Goal: Check status: Check status

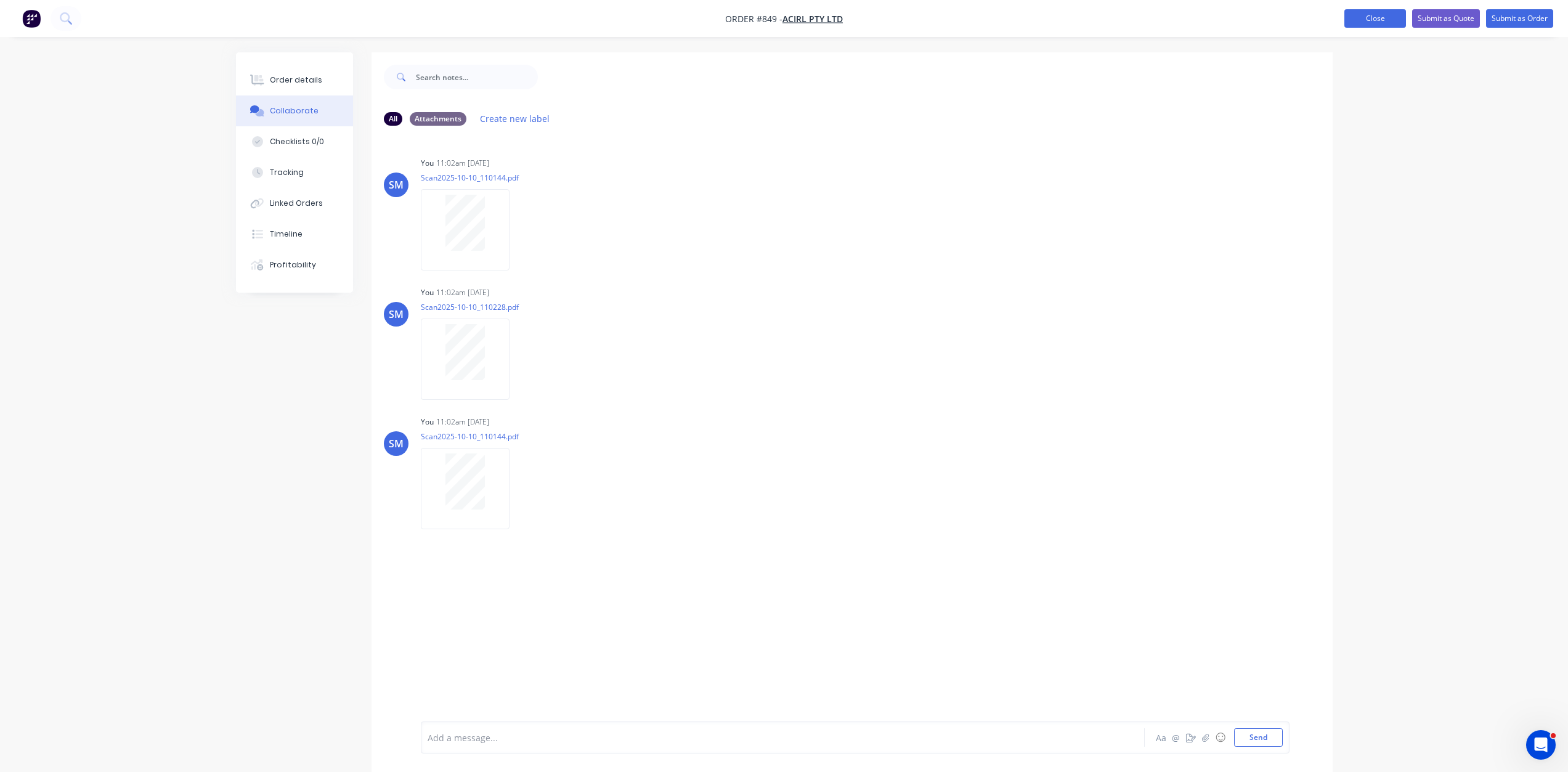
click at [1359, 22] on button "Close" at bounding box center [1375, 19] width 62 height 19
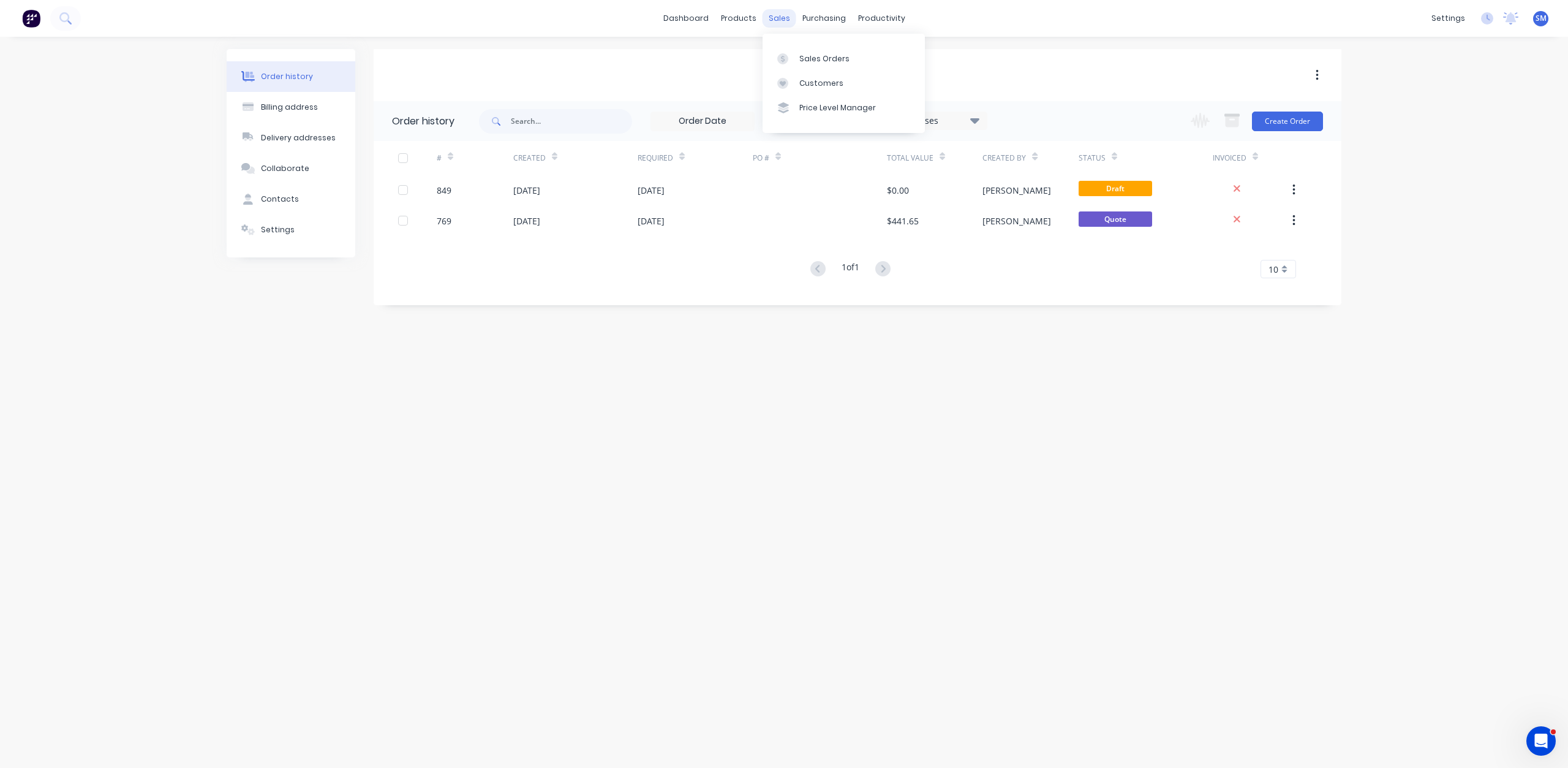
click at [779, 18] on div "sales" at bounding box center [779, 18] width 34 height 18
click at [816, 59] on div "Sales Orders" at bounding box center [825, 59] width 50 height 11
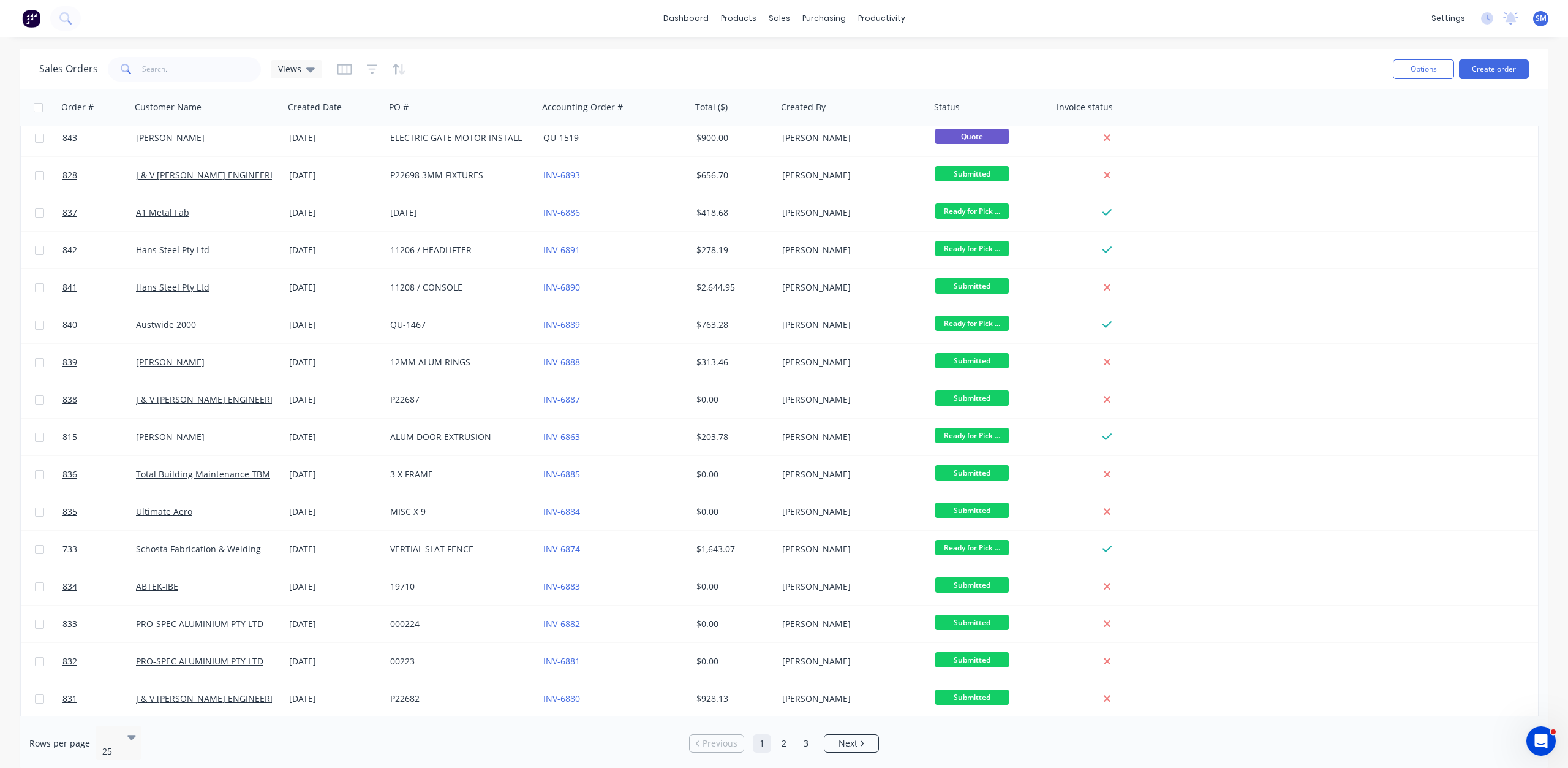
scroll to position [345, 0]
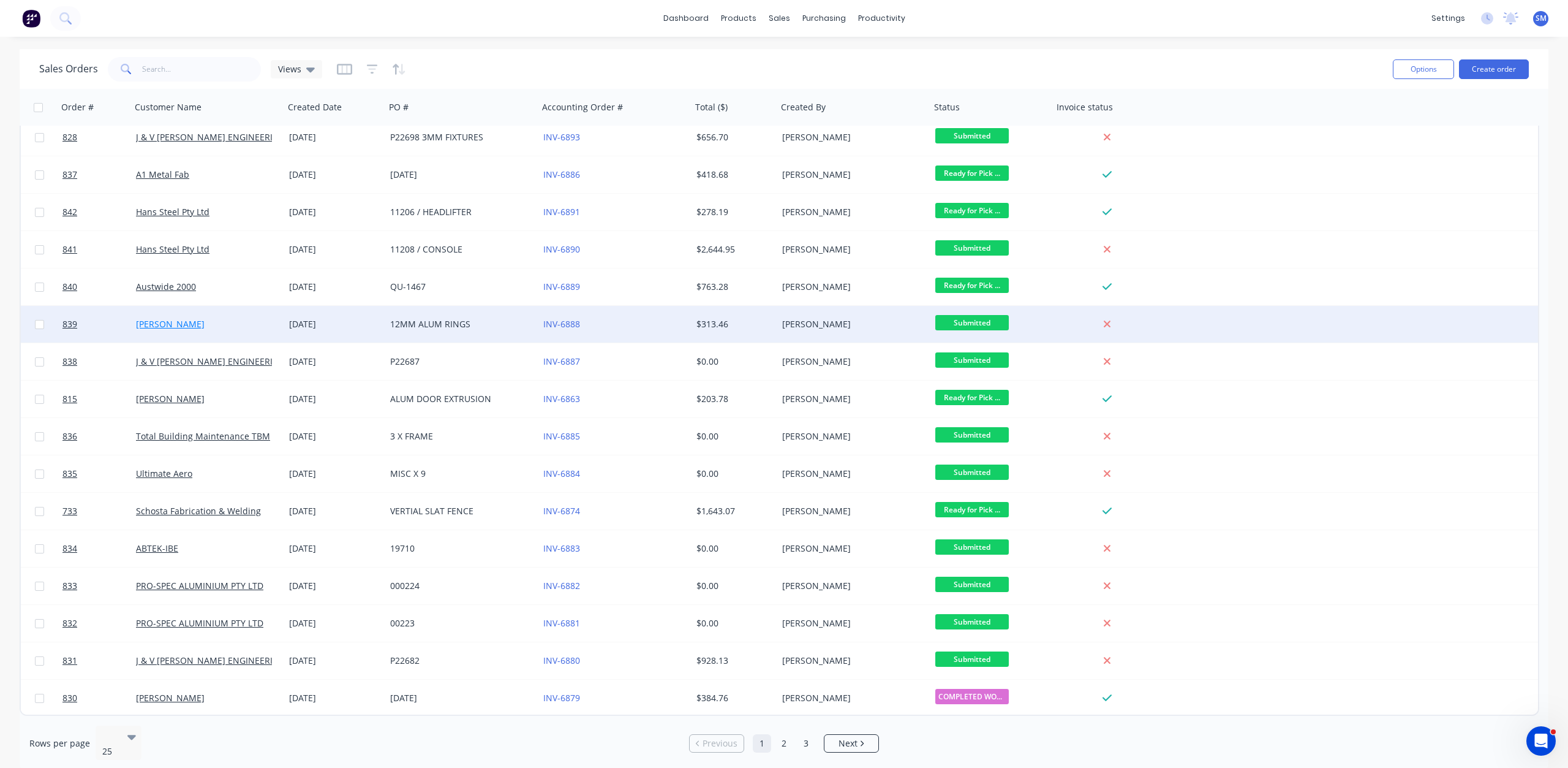
click at [196, 328] on link "[PERSON_NAME]" at bounding box center [170, 324] width 69 height 12
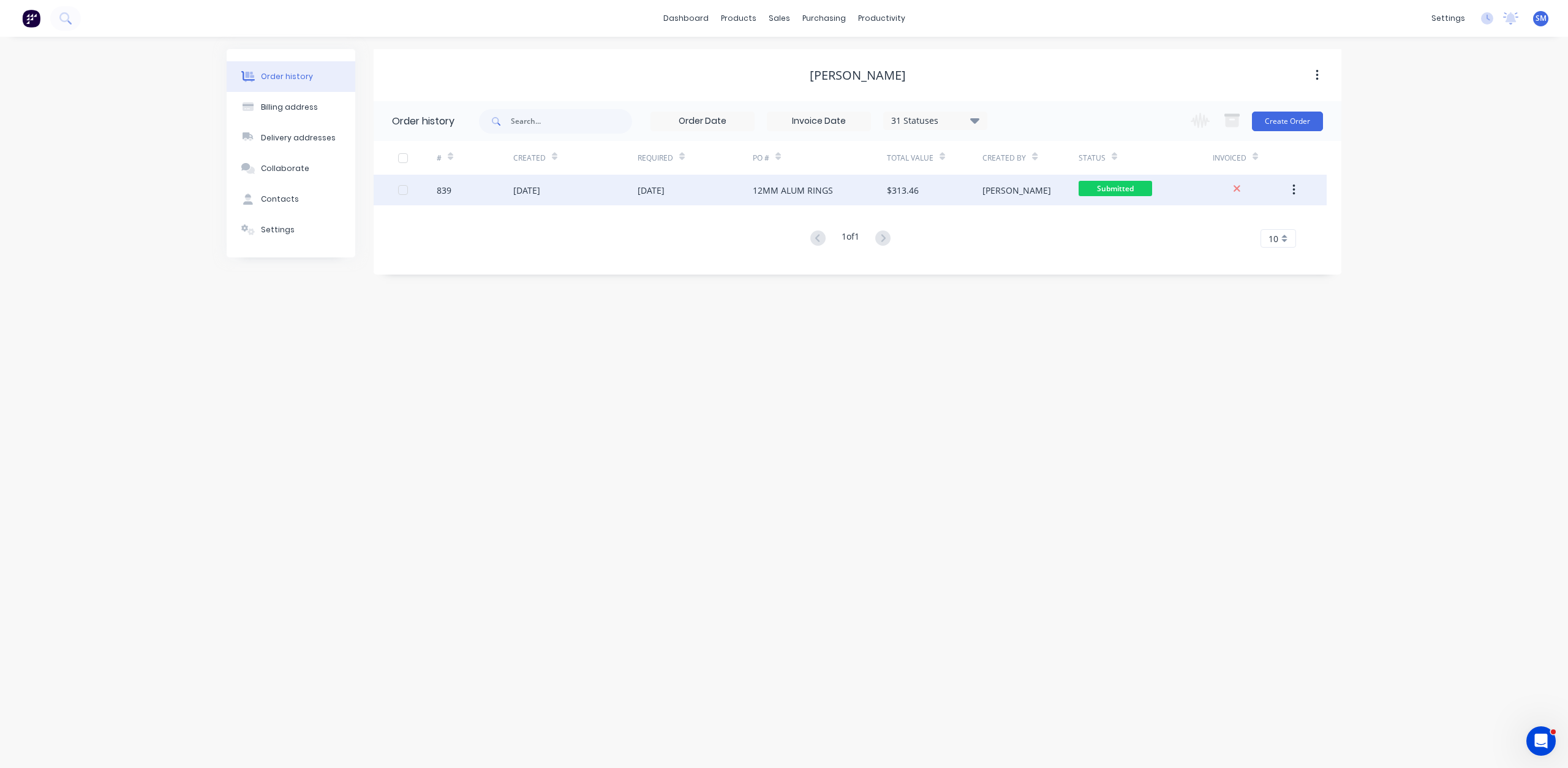
click at [843, 192] on div "12MM ALUM RINGS" at bounding box center [820, 189] width 134 height 31
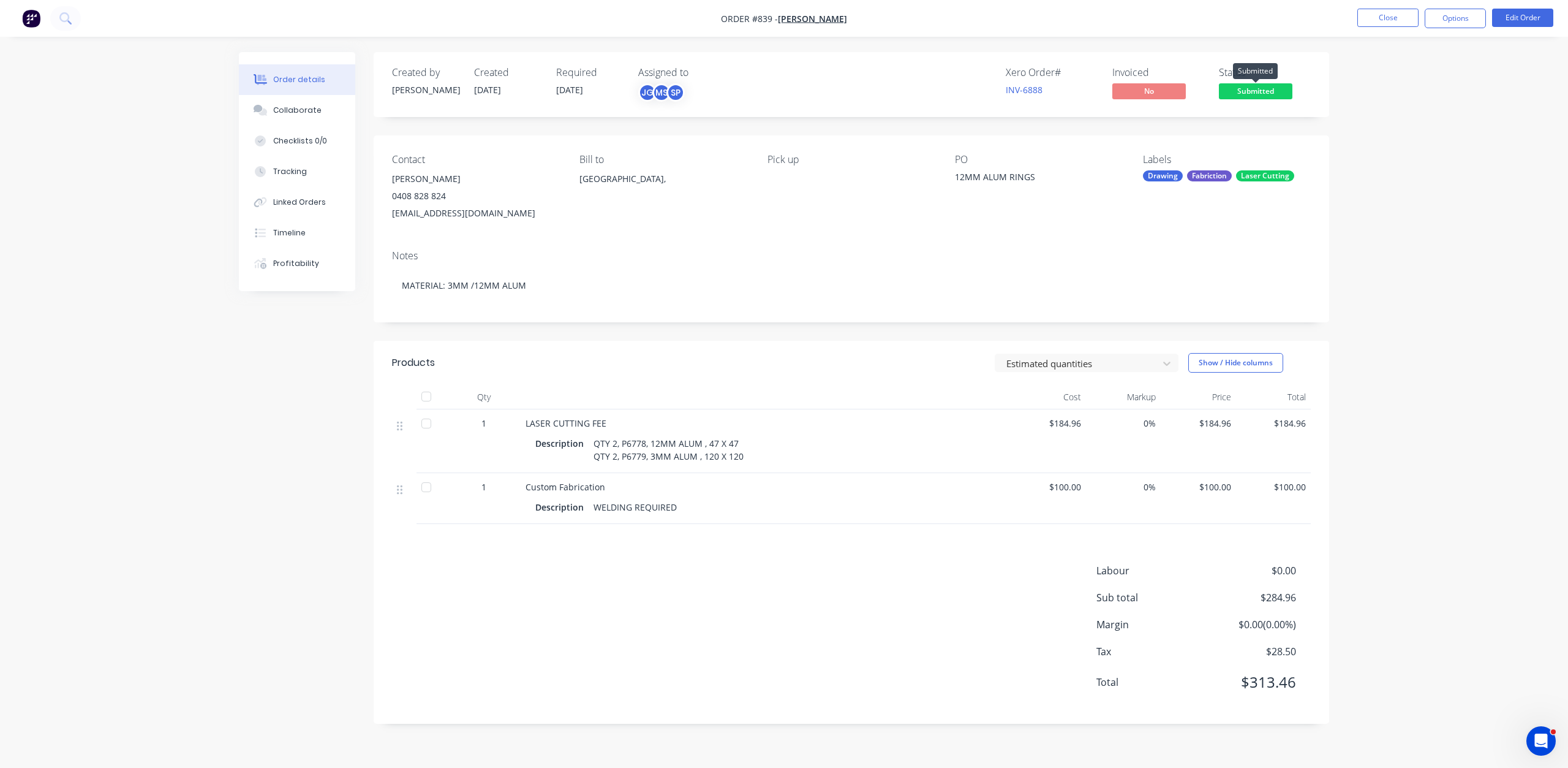
click at [1244, 93] on span "Submitted" at bounding box center [1255, 91] width 74 height 15
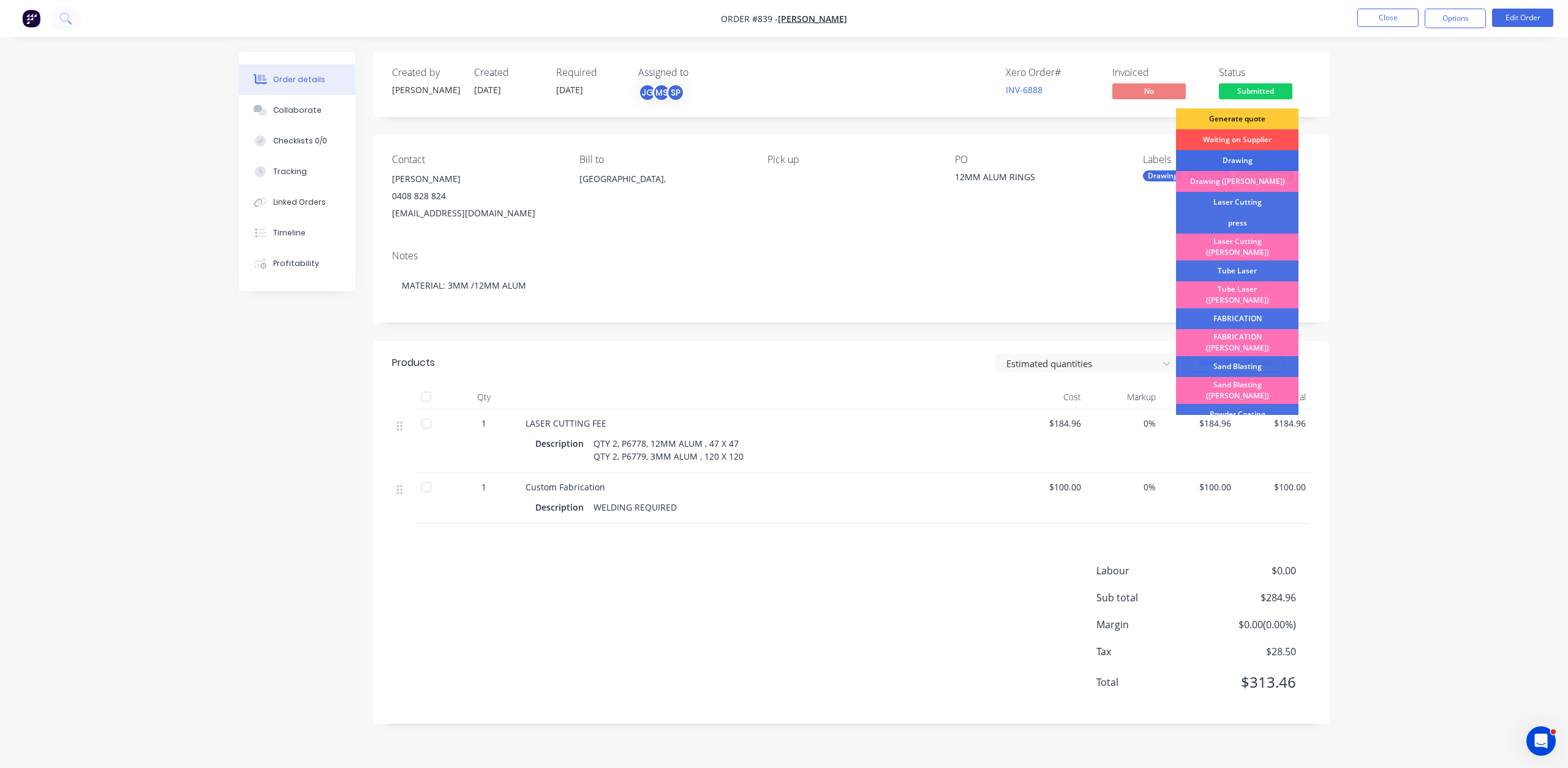
click at [1219, 151] on div "Drawing" at bounding box center [1237, 160] width 122 height 21
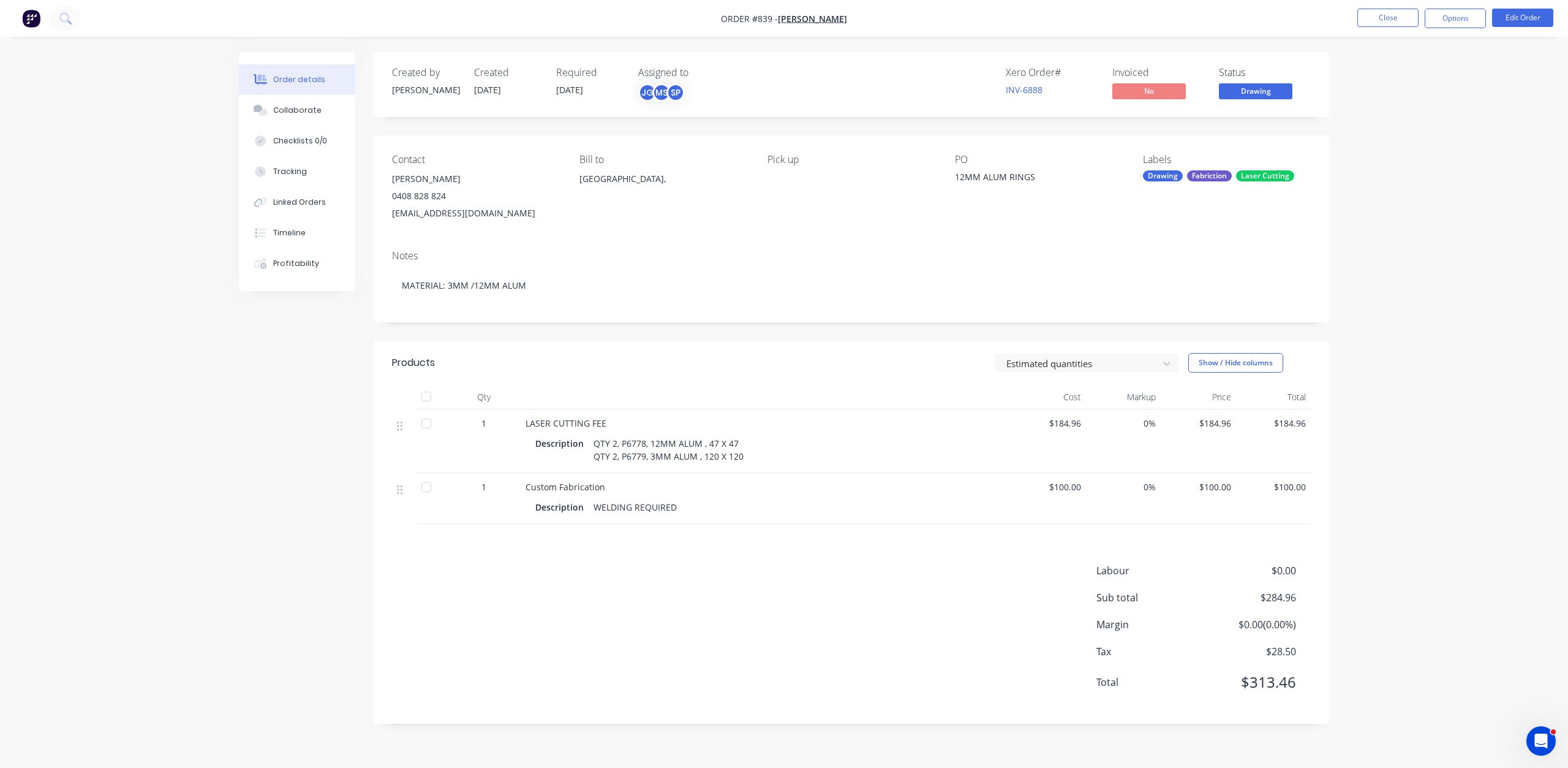
click at [1252, 90] on span "Drawing" at bounding box center [1255, 91] width 74 height 15
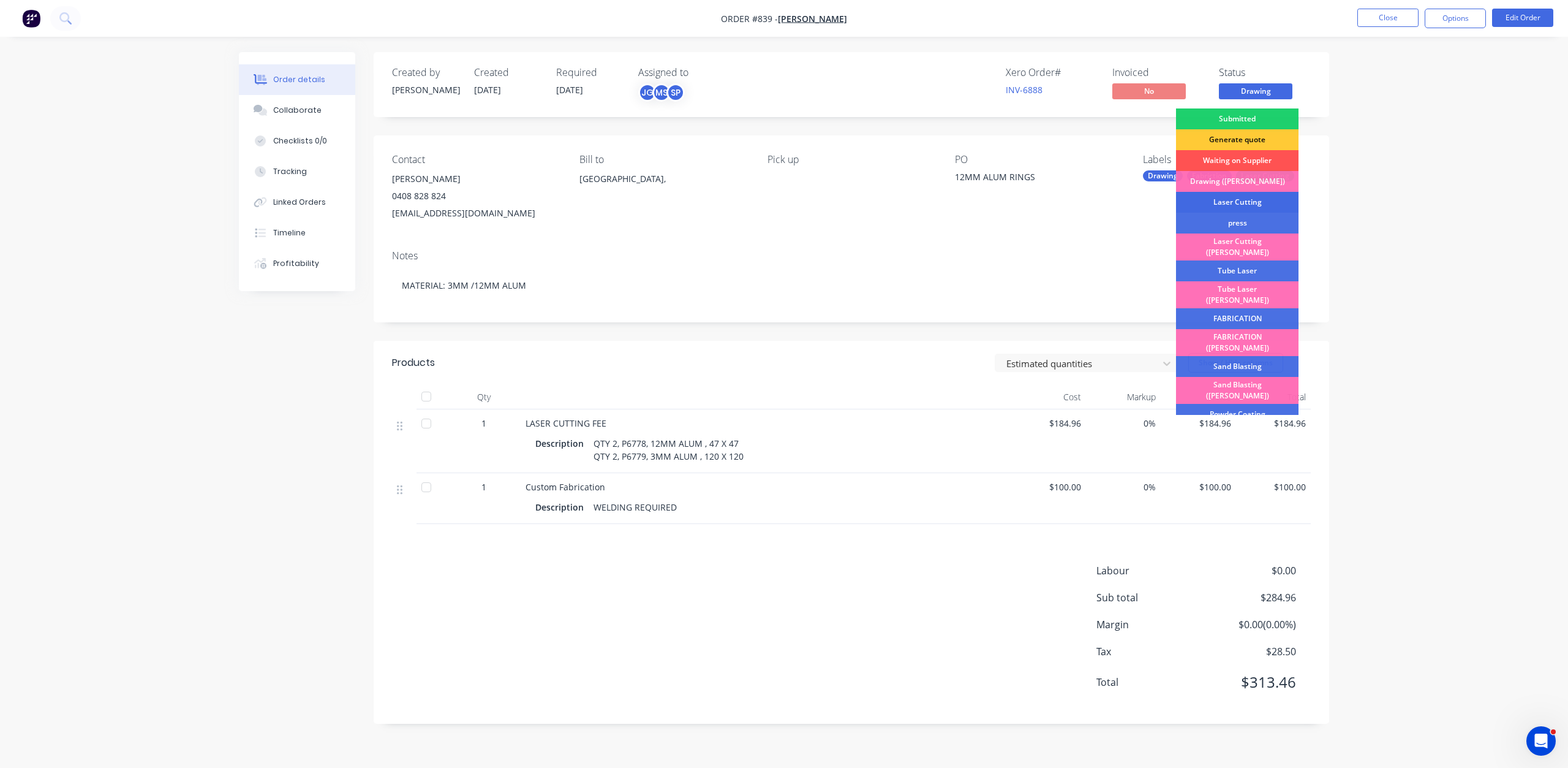
click at [1244, 200] on div "Laser Cutting" at bounding box center [1237, 202] width 122 height 21
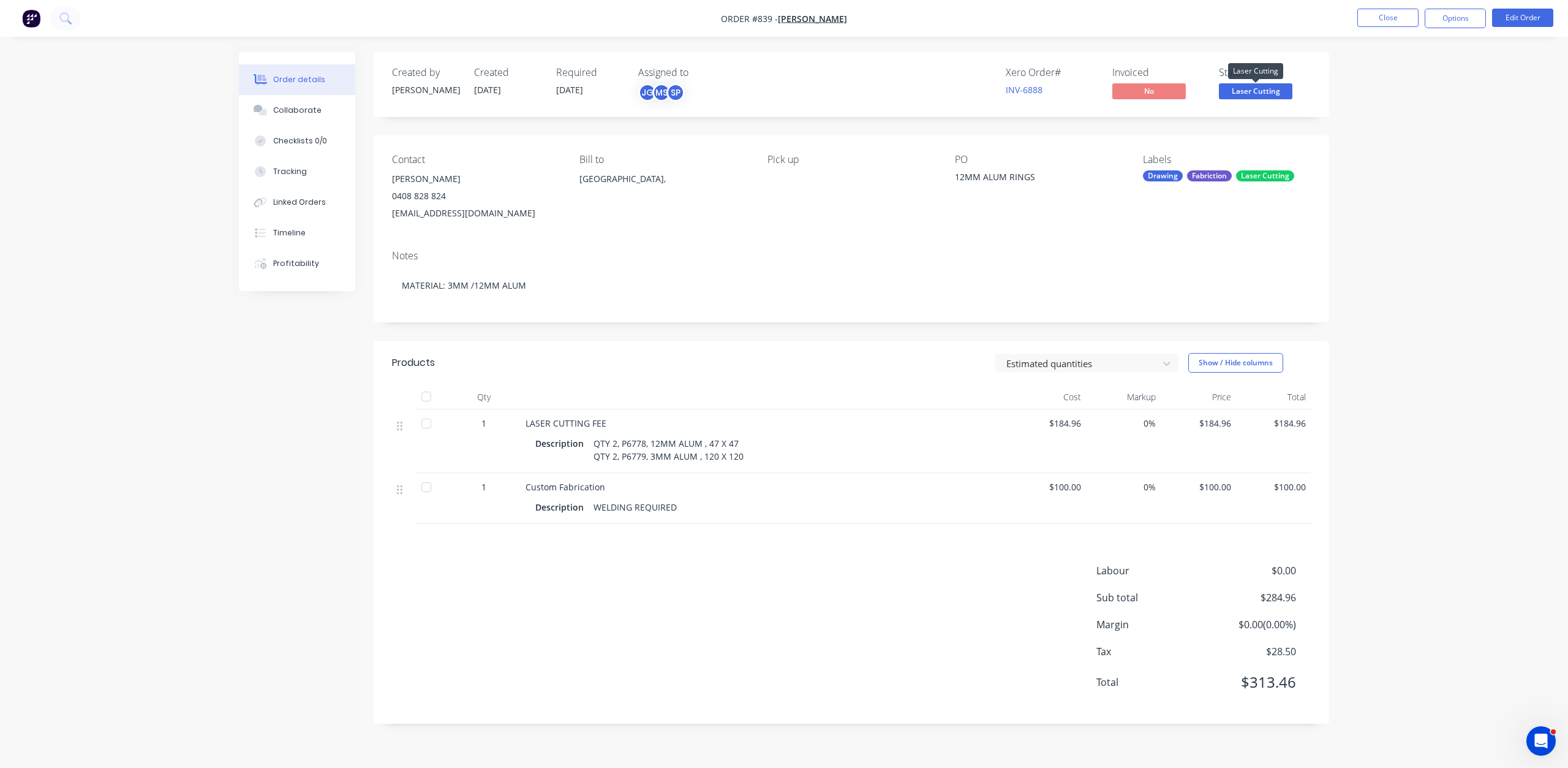
click at [1243, 96] on span "Laser Cutting" at bounding box center [1255, 91] width 74 height 15
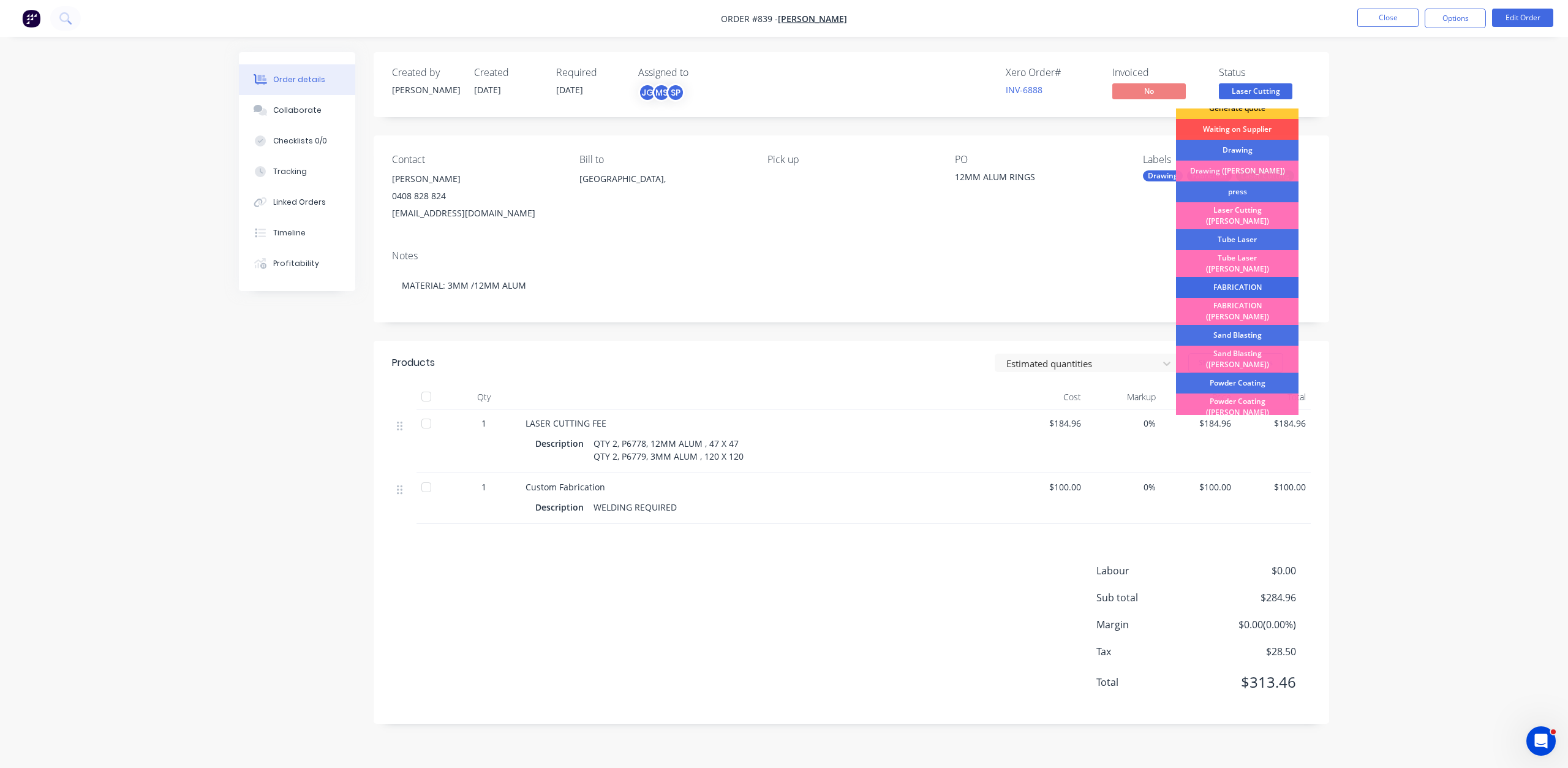
scroll to position [61, 0]
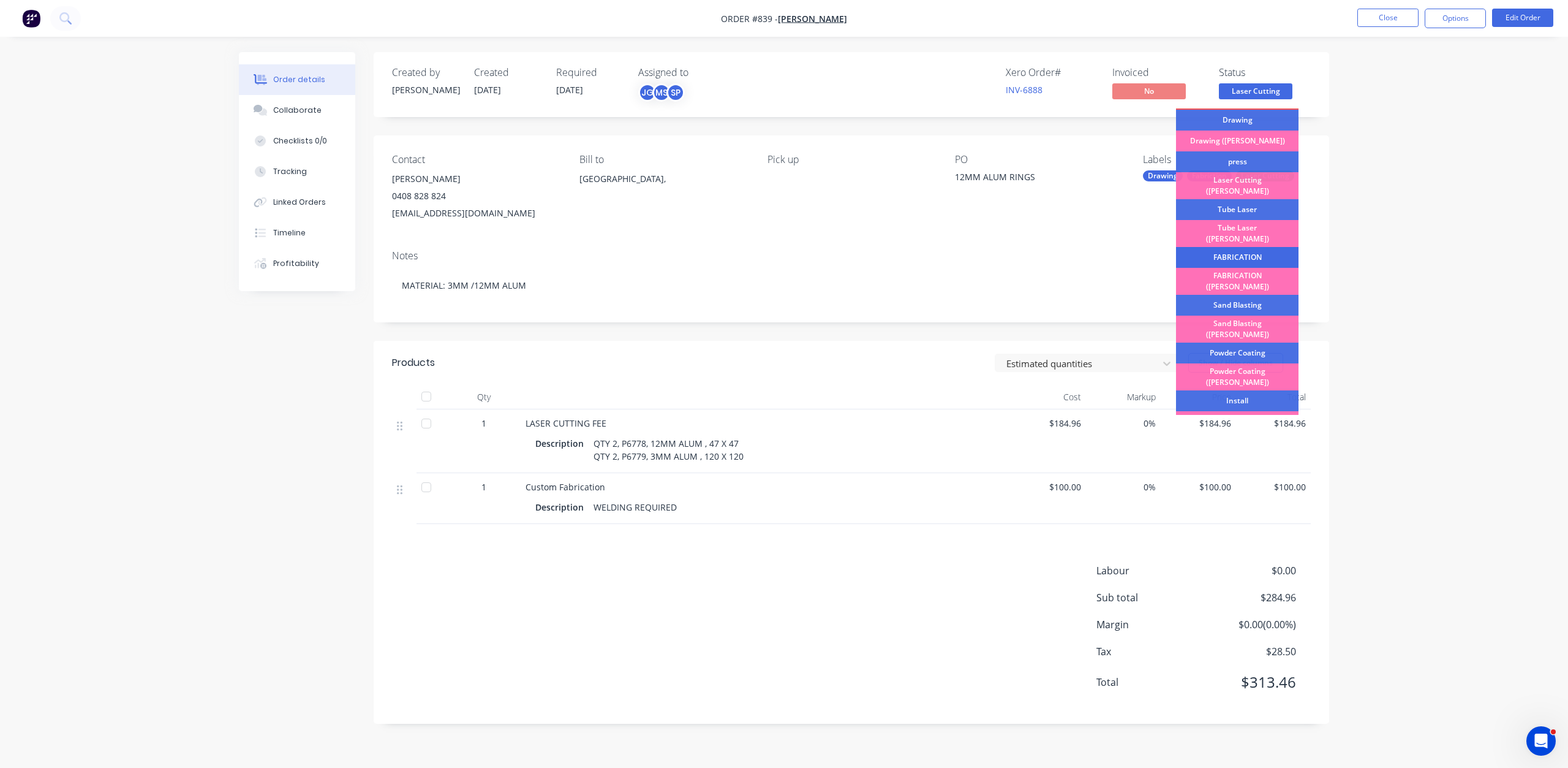
click at [1234, 247] on div "FABRICATION" at bounding box center [1237, 257] width 122 height 21
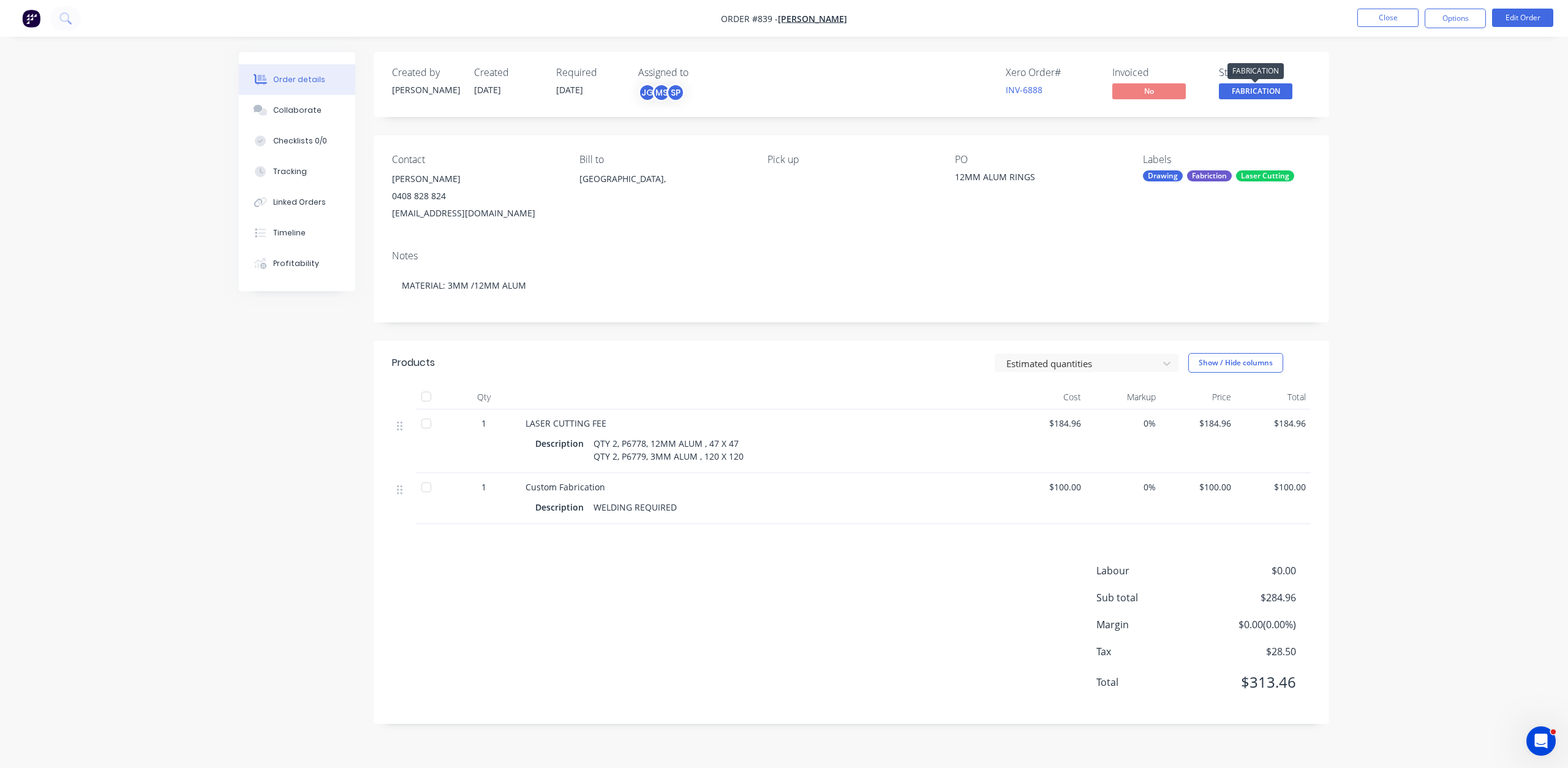
click at [1258, 94] on span "FABRICATION" at bounding box center [1255, 91] width 74 height 15
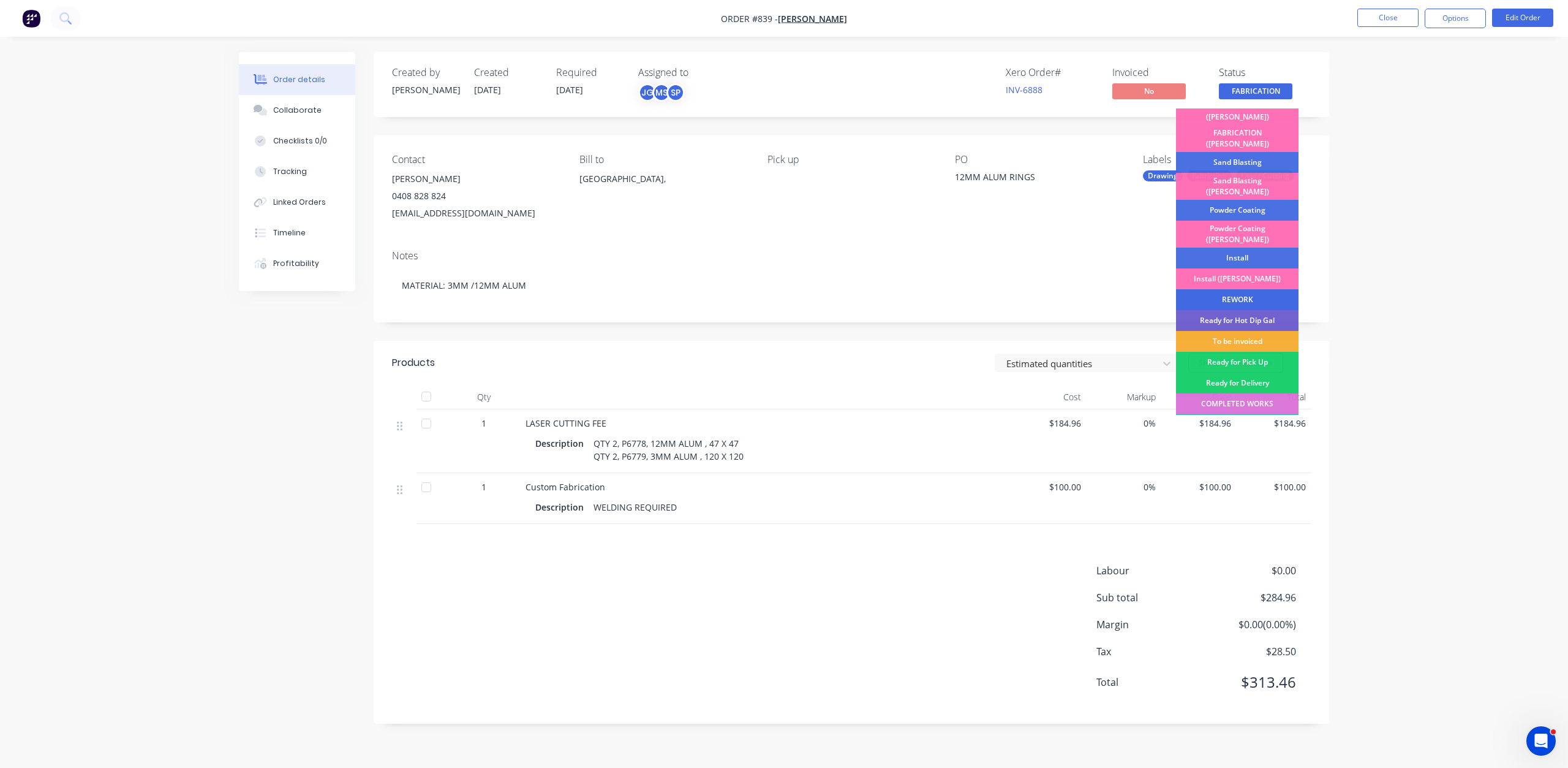
scroll to position [215, 0]
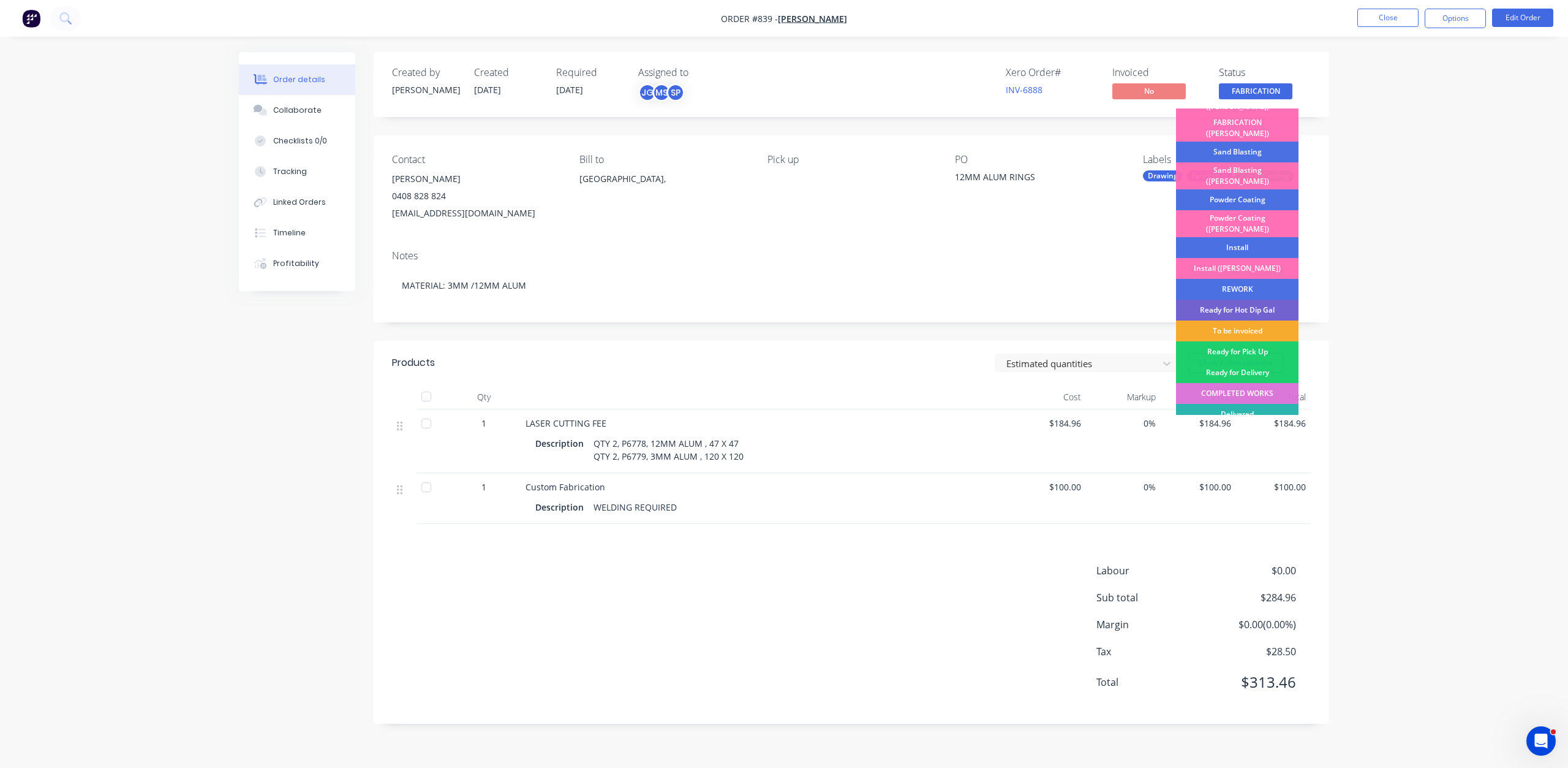
click at [1242, 320] on div "To be invoiced" at bounding box center [1237, 330] width 122 height 21
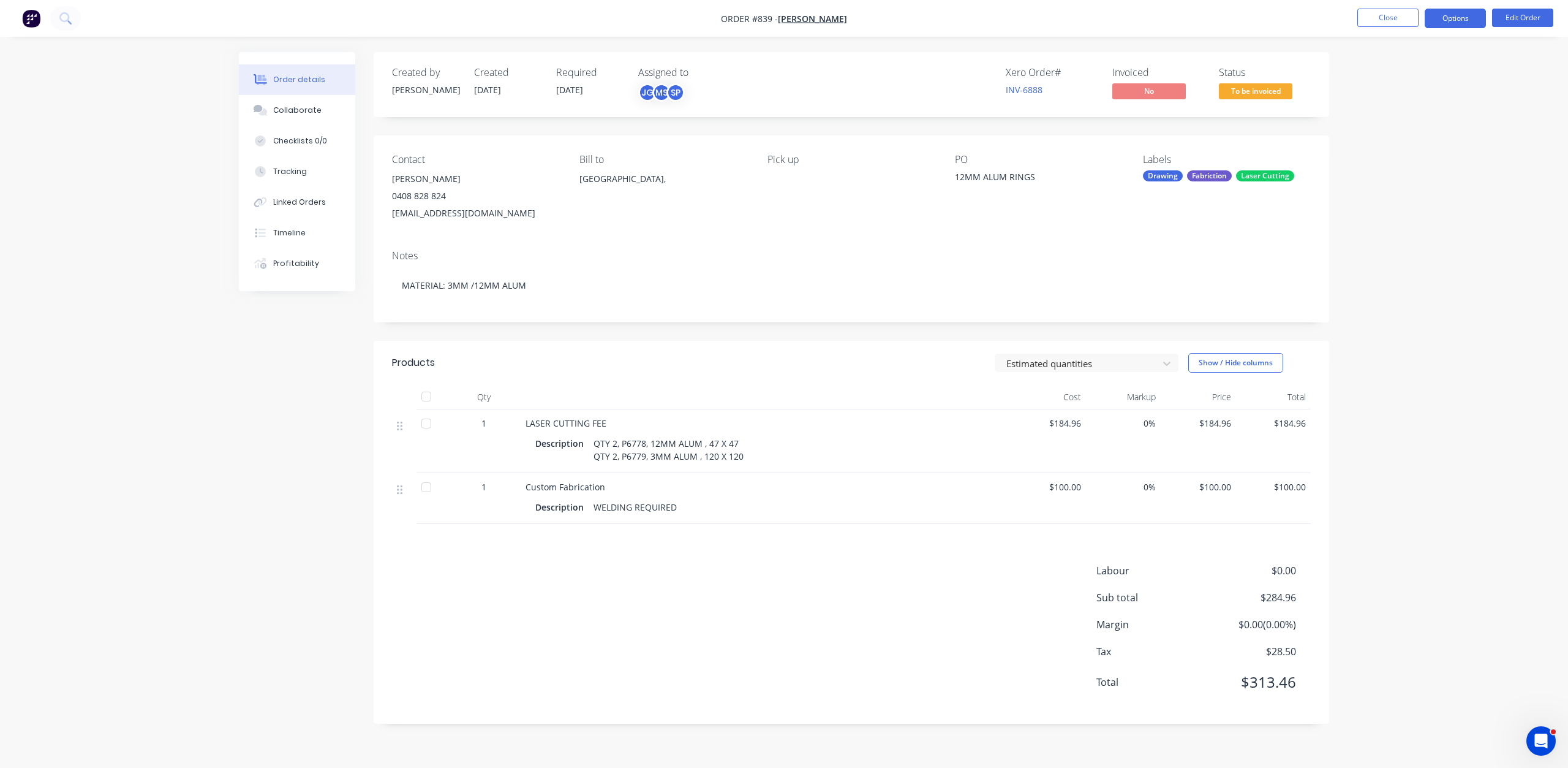
click at [1458, 22] on button "Options" at bounding box center [1455, 18] width 61 height 19
click at [1382, 75] on div "Invoice" at bounding box center [1418, 74] width 112 height 18
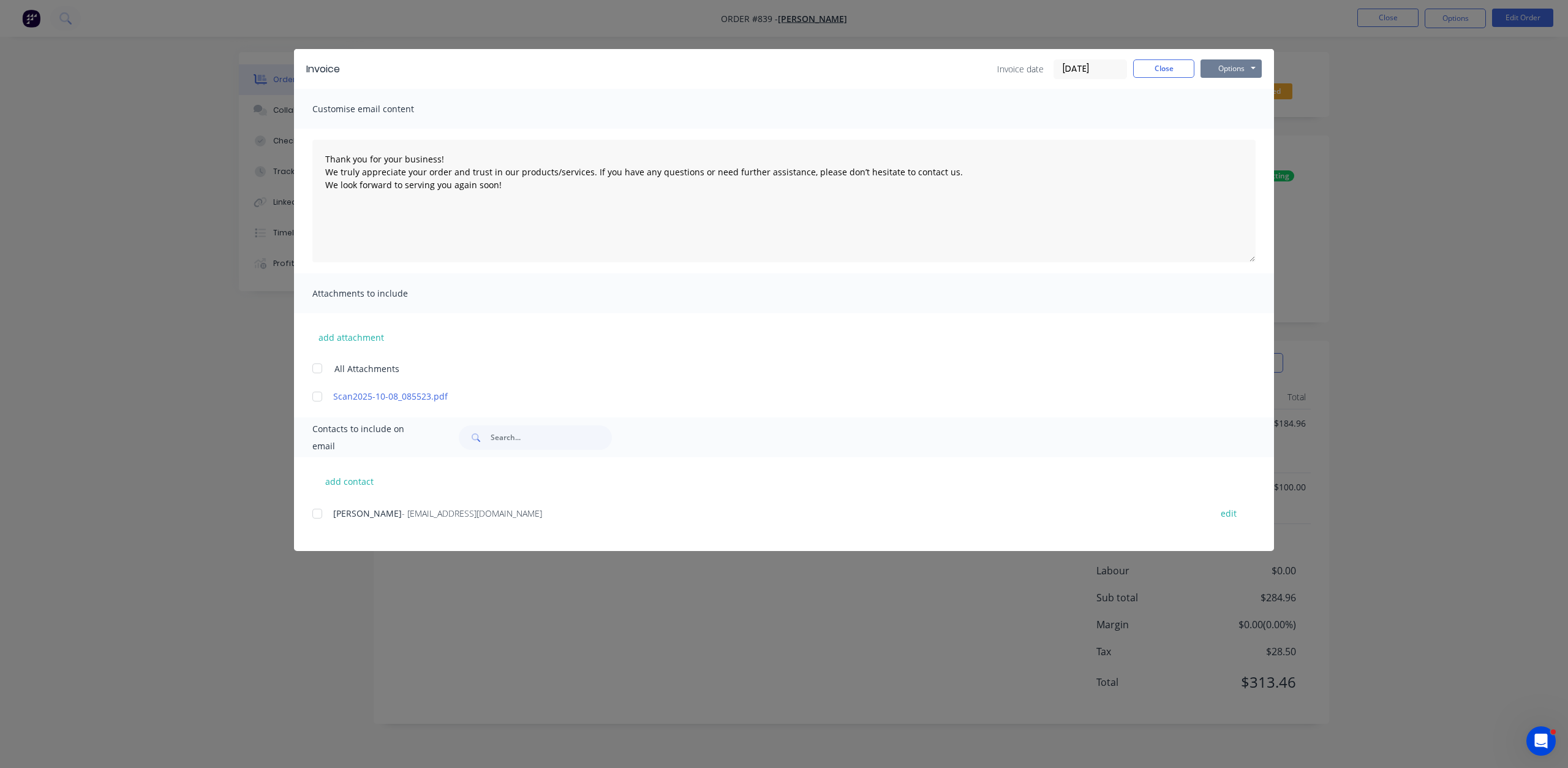
click at [1221, 73] on button "Options" at bounding box center [1231, 69] width 61 height 18
click at [1233, 108] on button "Print" at bounding box center [1240, 111] width 79 height 20
type textarea "Thank you for your business! We truly appreciate your order and trust in our pr…"
click at [1162, 74] on button "Close" at bounding box center [1163, 69] width 61 height 18
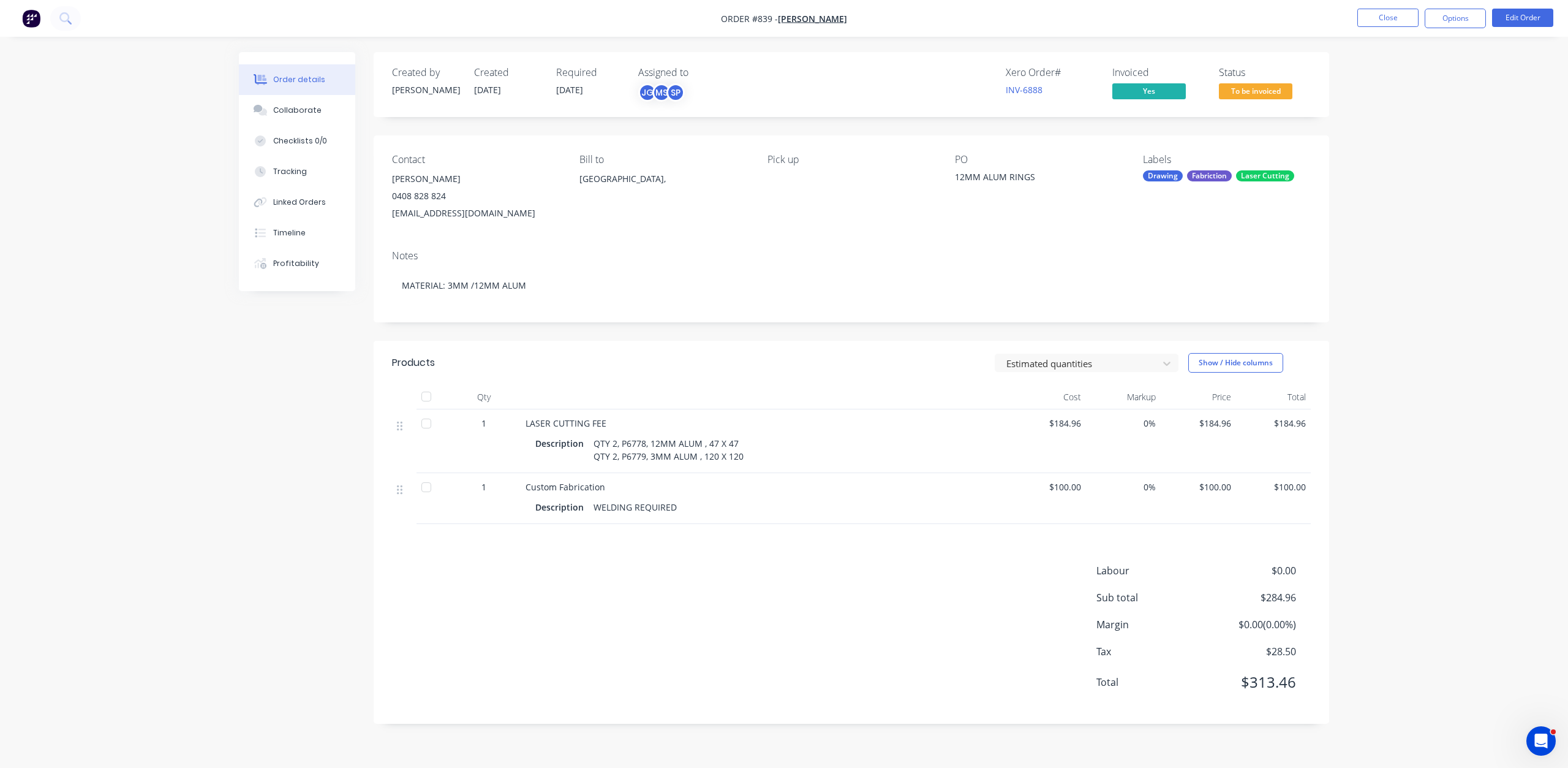
click at [1263, 93] on span "To be invoiced" at bounding box center [1255, 91] width 74 height 15
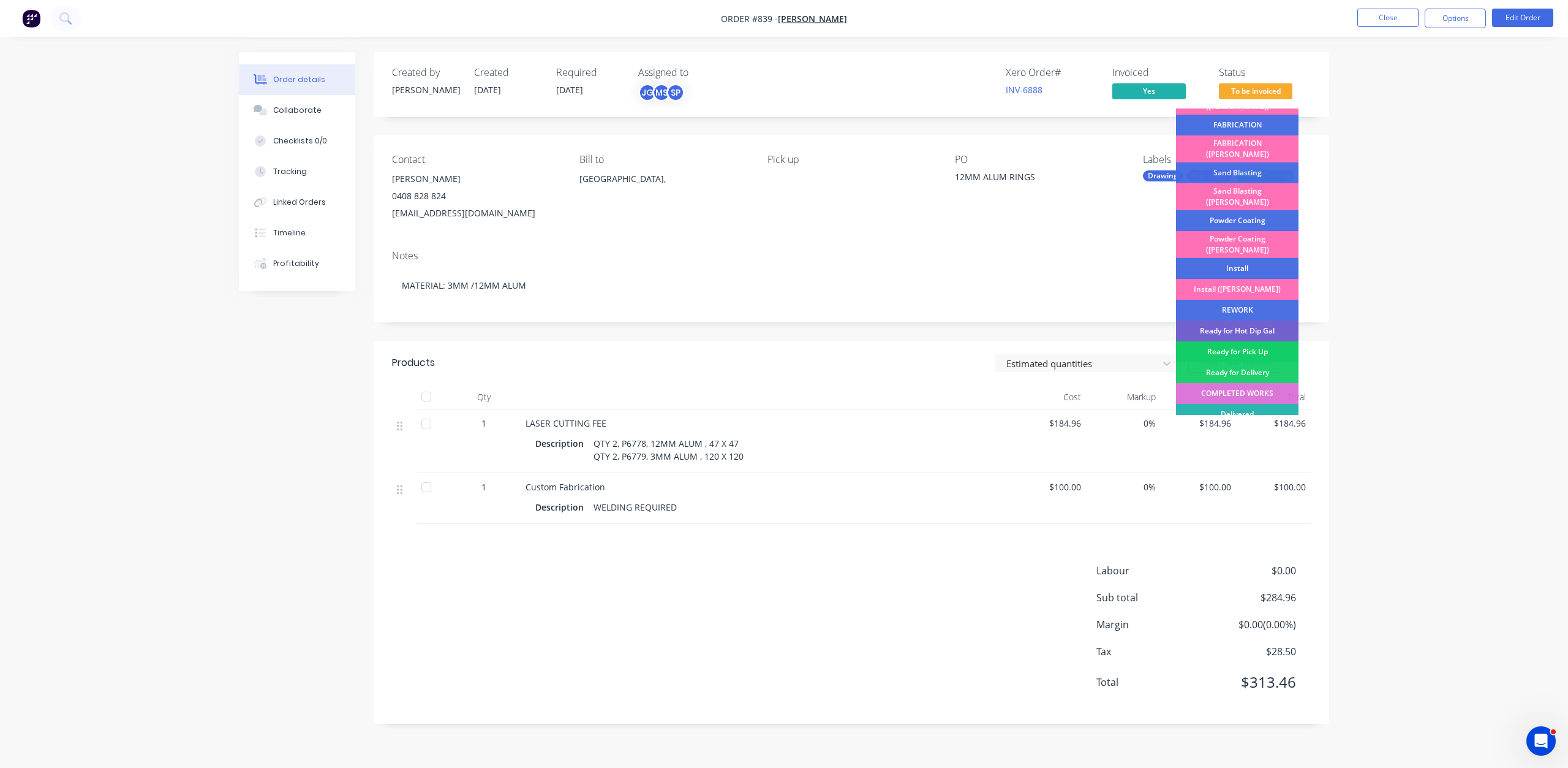
click at [1235, 341] on div "Ready for Pick Up" at bounding box center [1237, 351] width 122 height 21
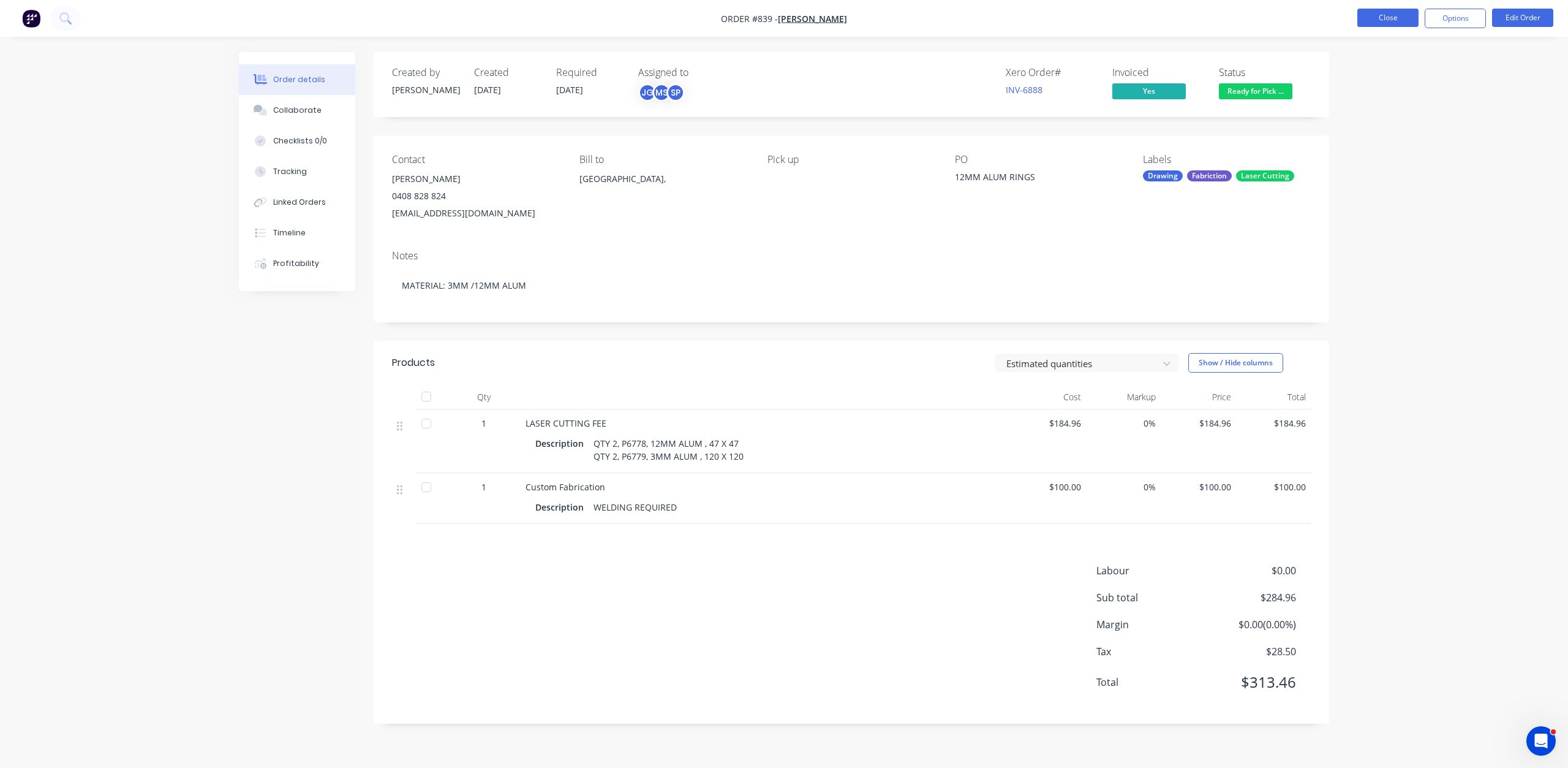
click at [1384, 17] on button "Close" at bounding box center [1388, 18] width 61 height 18
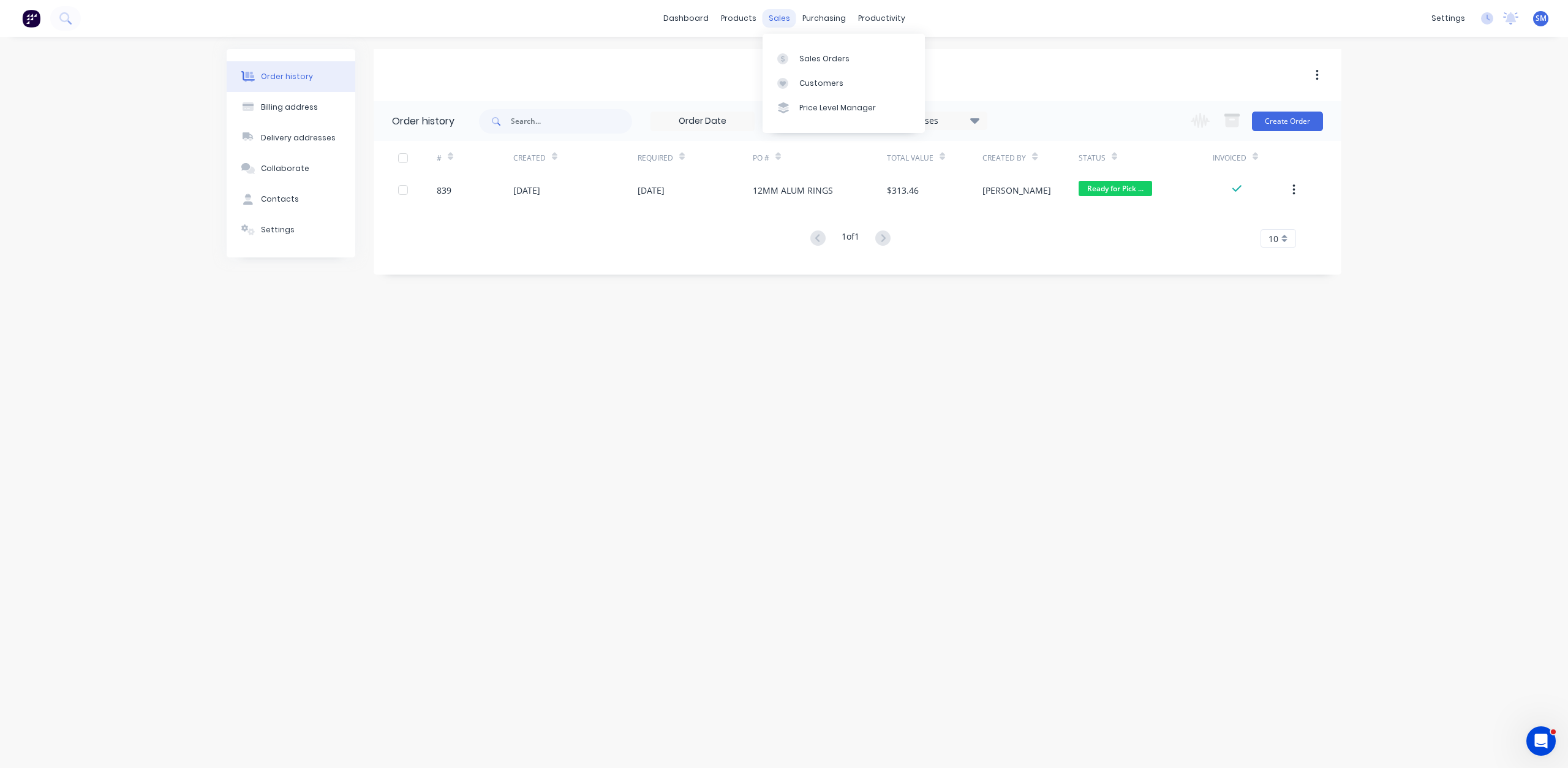
click at [775, 18] on div "sales" at bounding box center [779, 18] width 34 height 18
click at [811, 79] on div "Customers" at bounding box center [821, 83] width 44 height 11
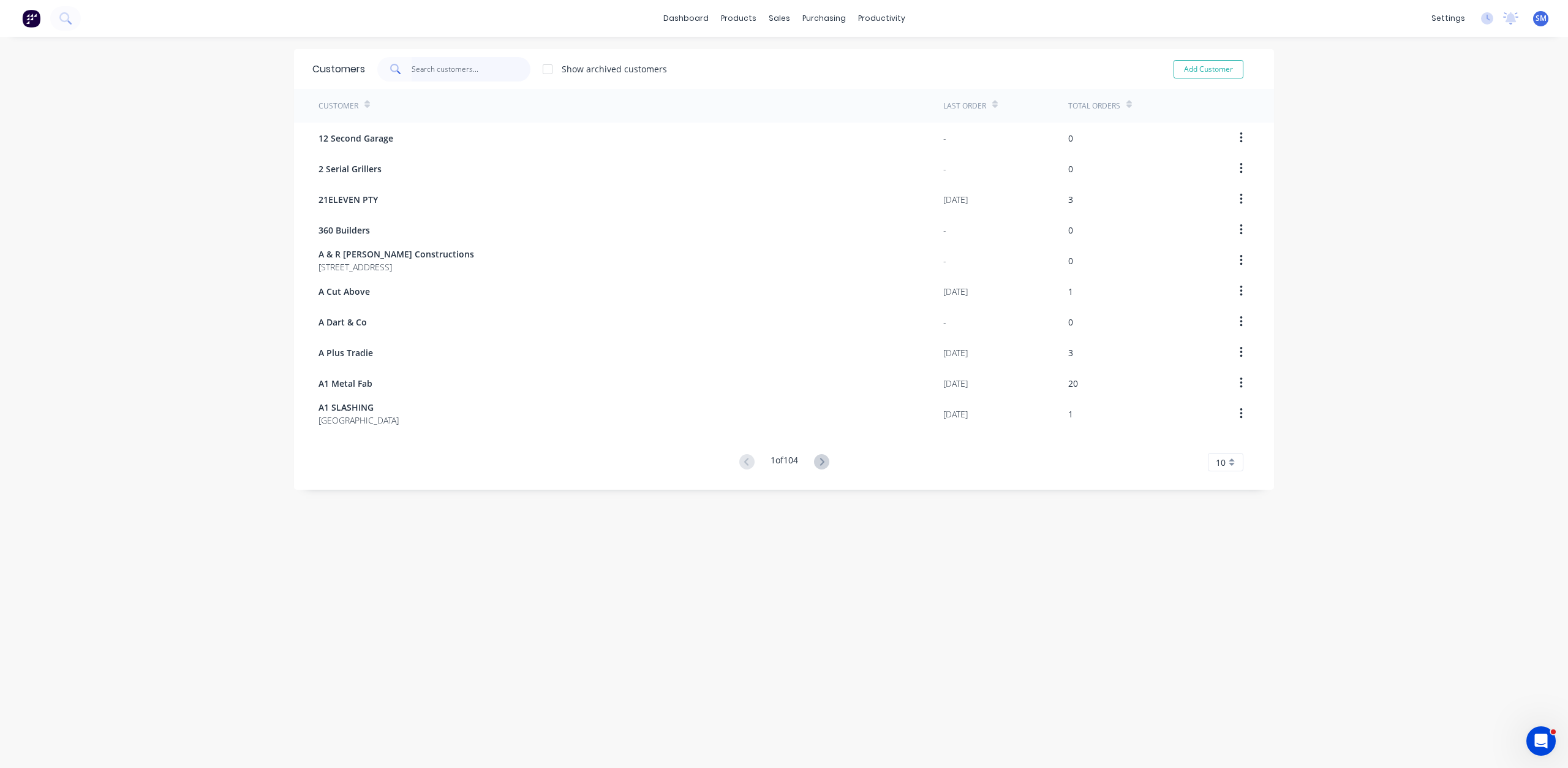
click at [435, 75] on input "text" at bounding box center [471, 69] width 120 height 24
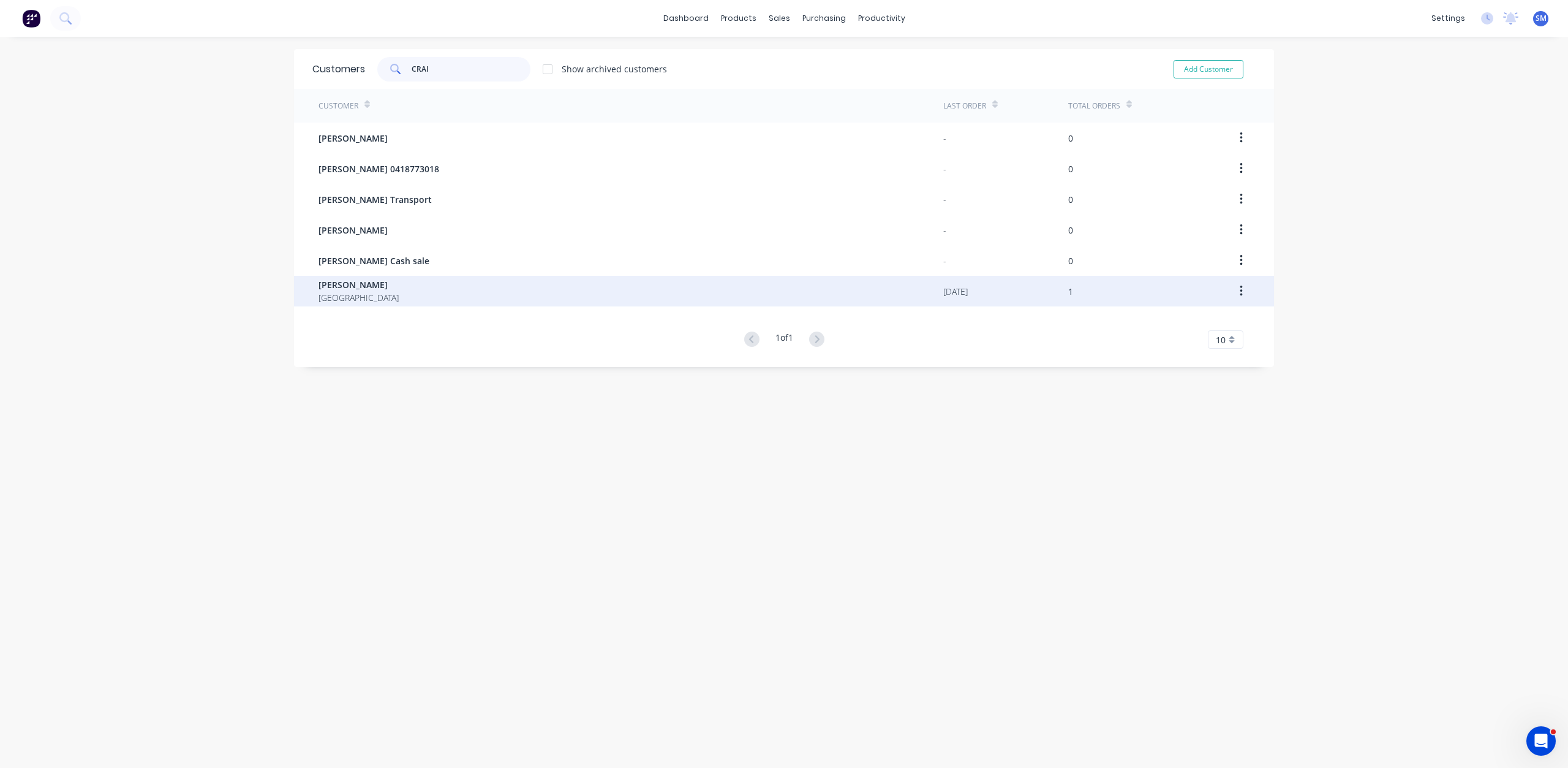
type input "CRAI"
click at [349, 293] on span "[GEOGRAPHIC_DATA]" at bounding box center [359, 297] width 80 height 13
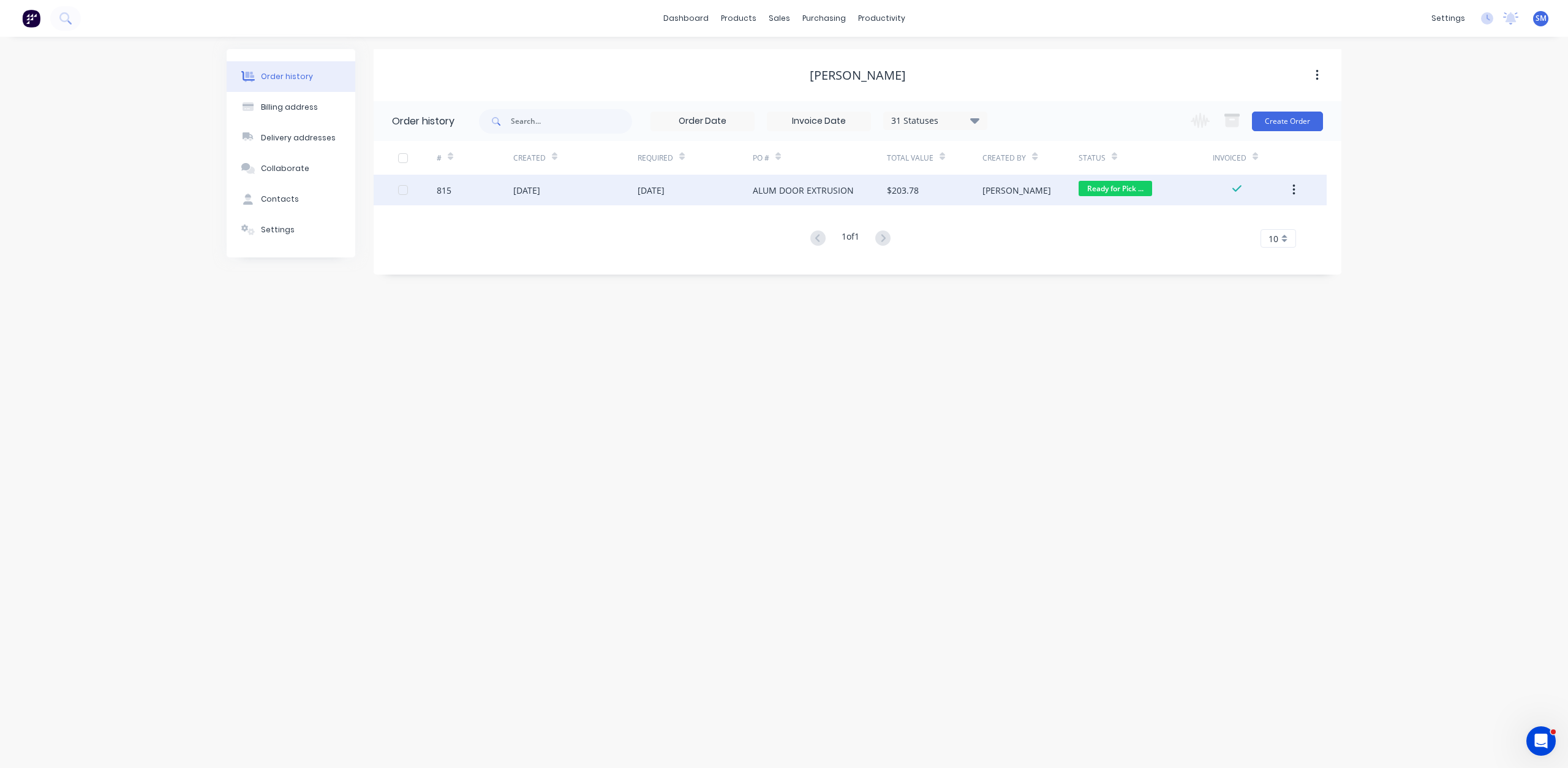
click at [1123, 183] on span "Ready for Pick ..." at bounding box center [1115, 189] width 74 height 15
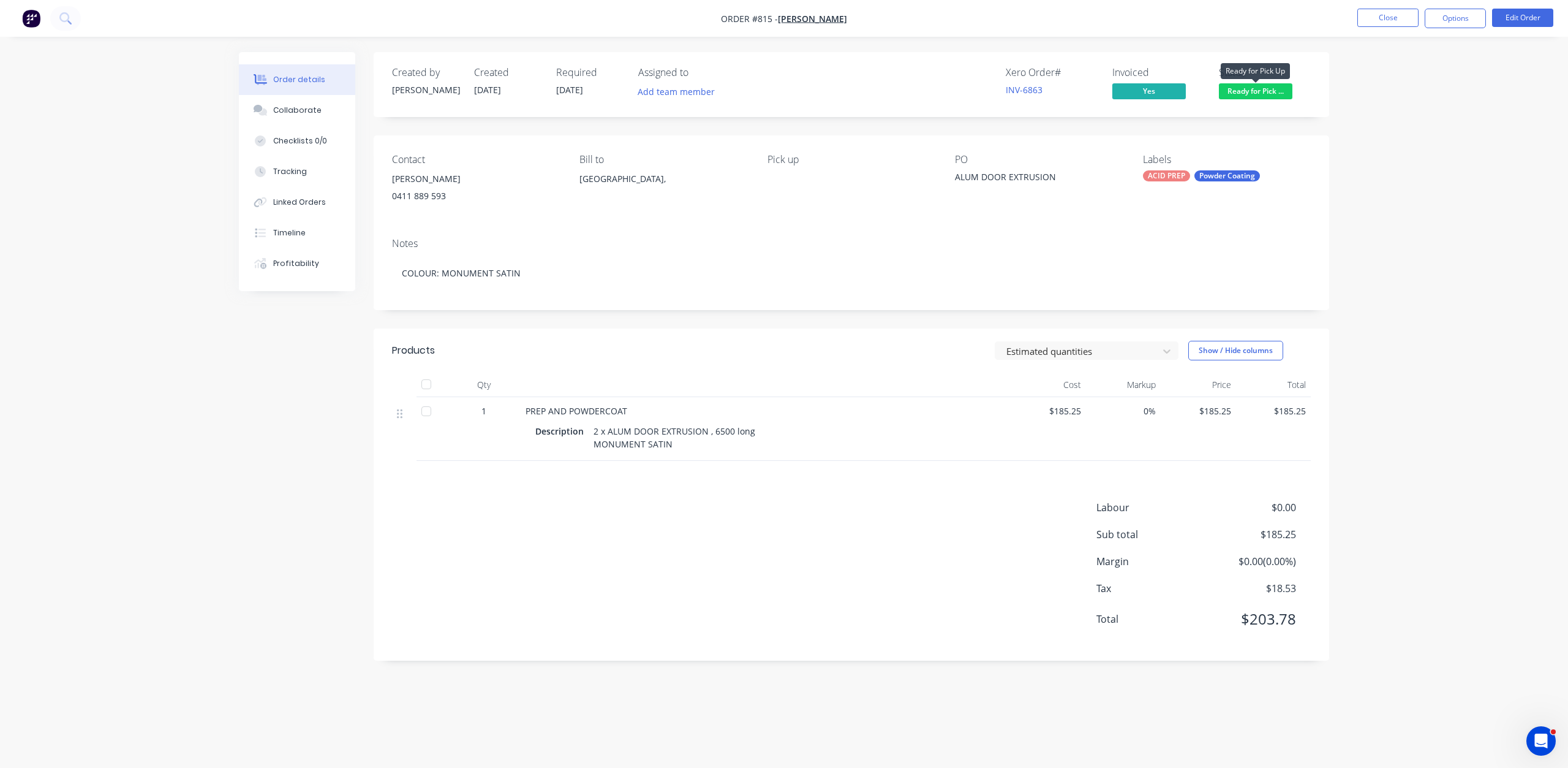
click at [1253, 93] on span "Ready for Pick ..." at bounding box center [1255, 91] width 74 height 15
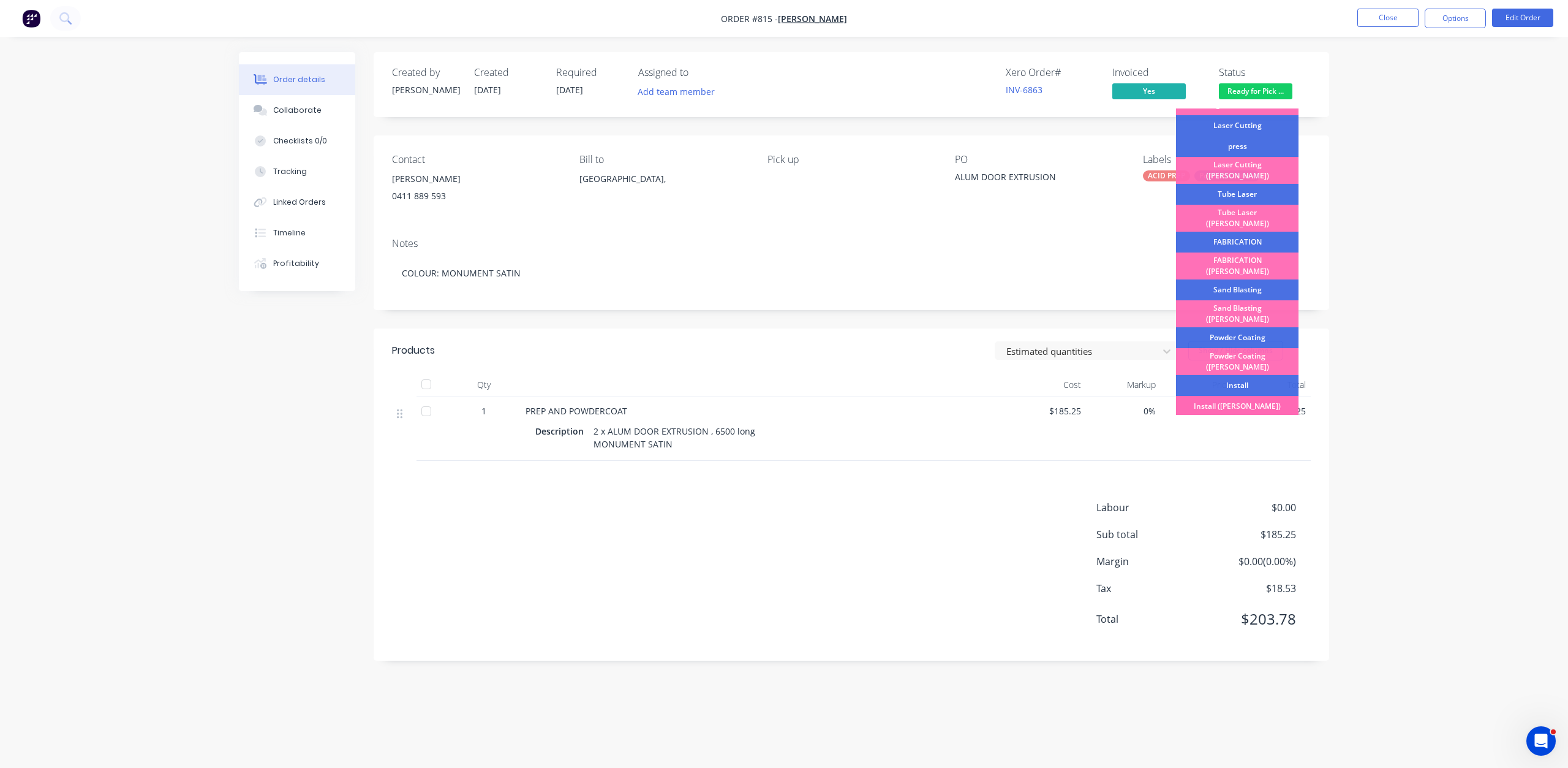
scroll to position [215, 0]
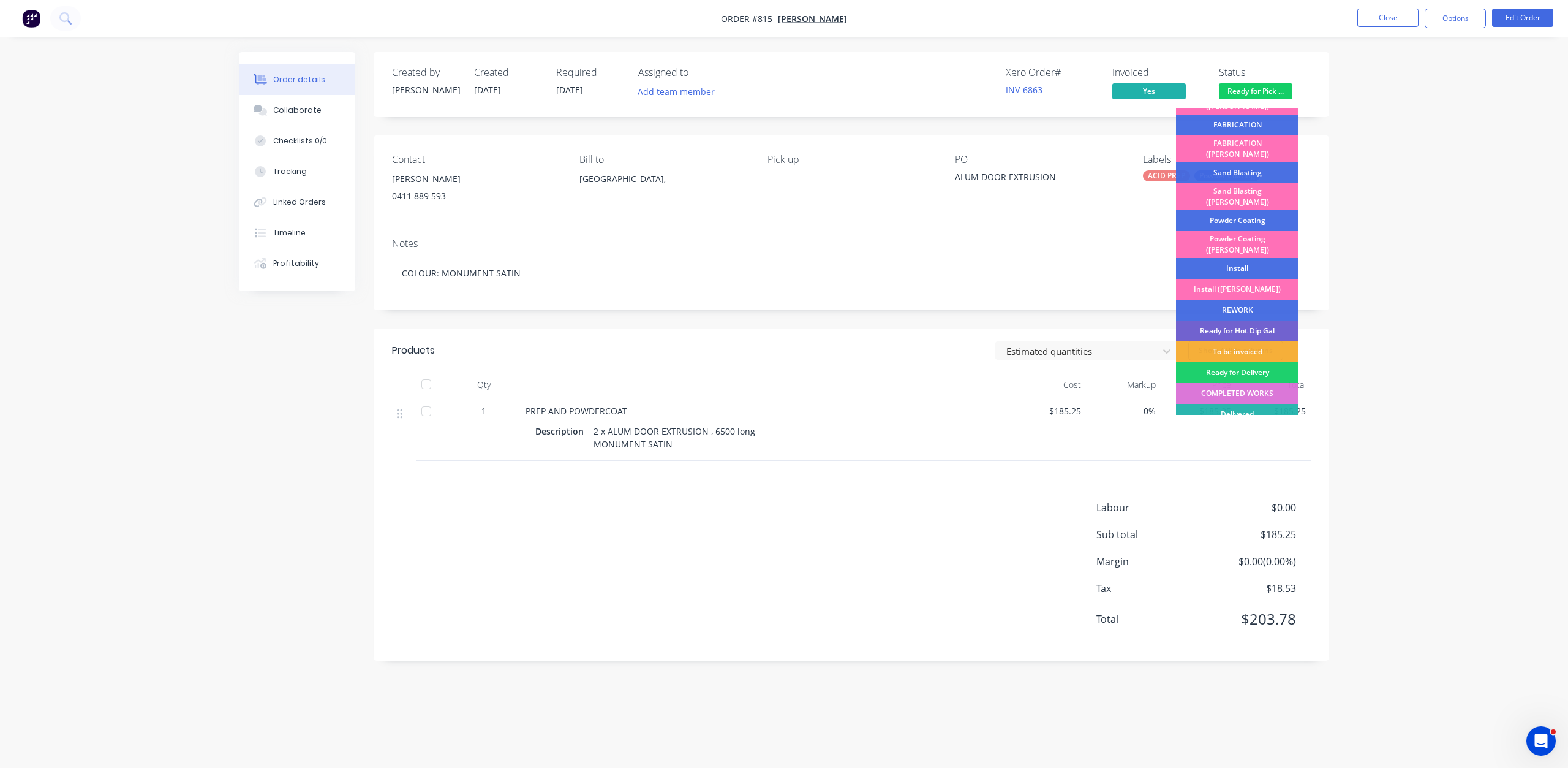
click at [1232, 383] on div "COMPLETED WORKS" at bounding box center [1237, 393] width 122 height 21
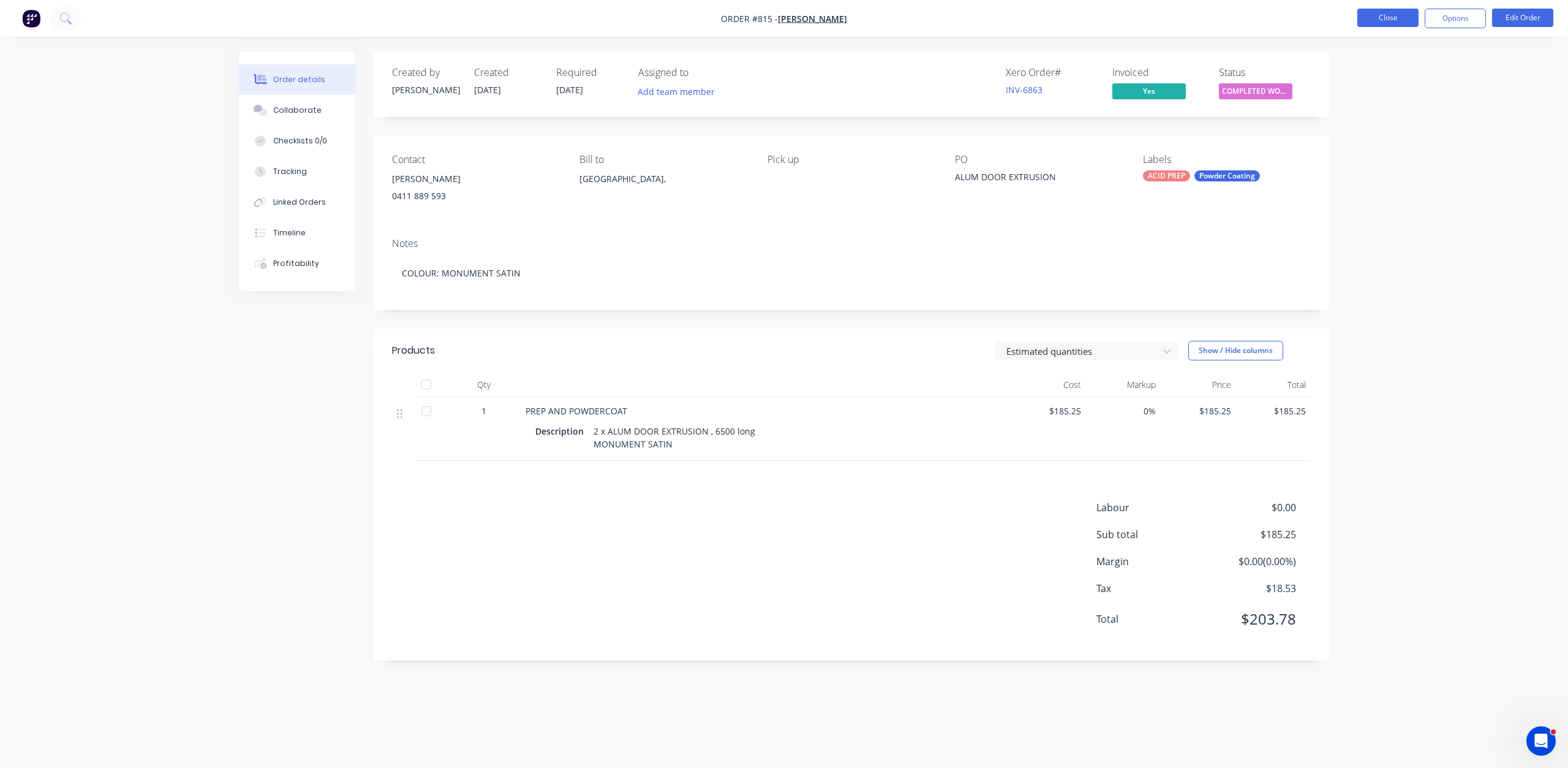
click at [1383, 21] on button "Close" at bounding box center [1388, 18] width 61 height 18
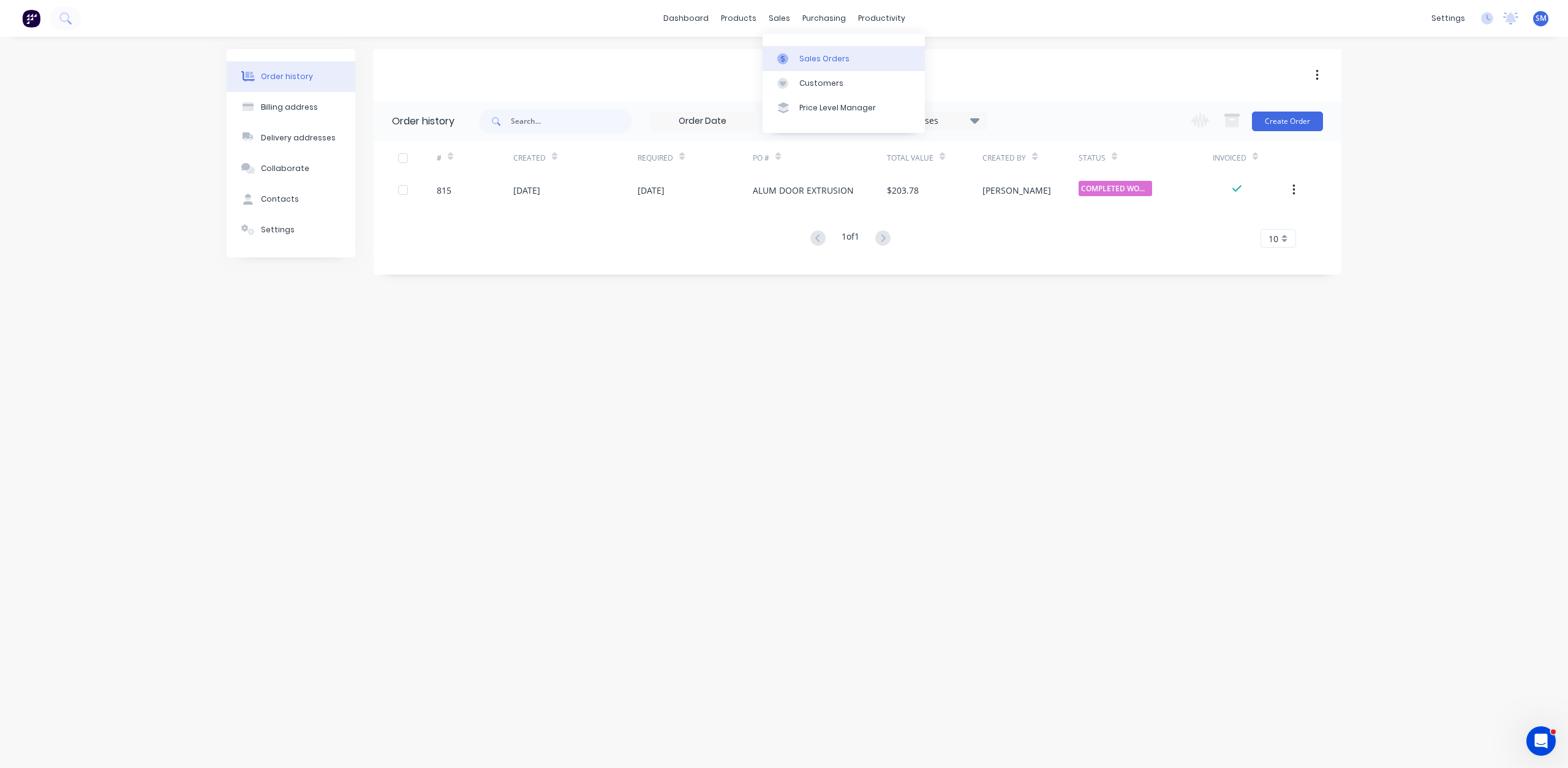
click at [810, 51] on link "Sales Orders" at bounding box center [844, 58] width 163 height 24
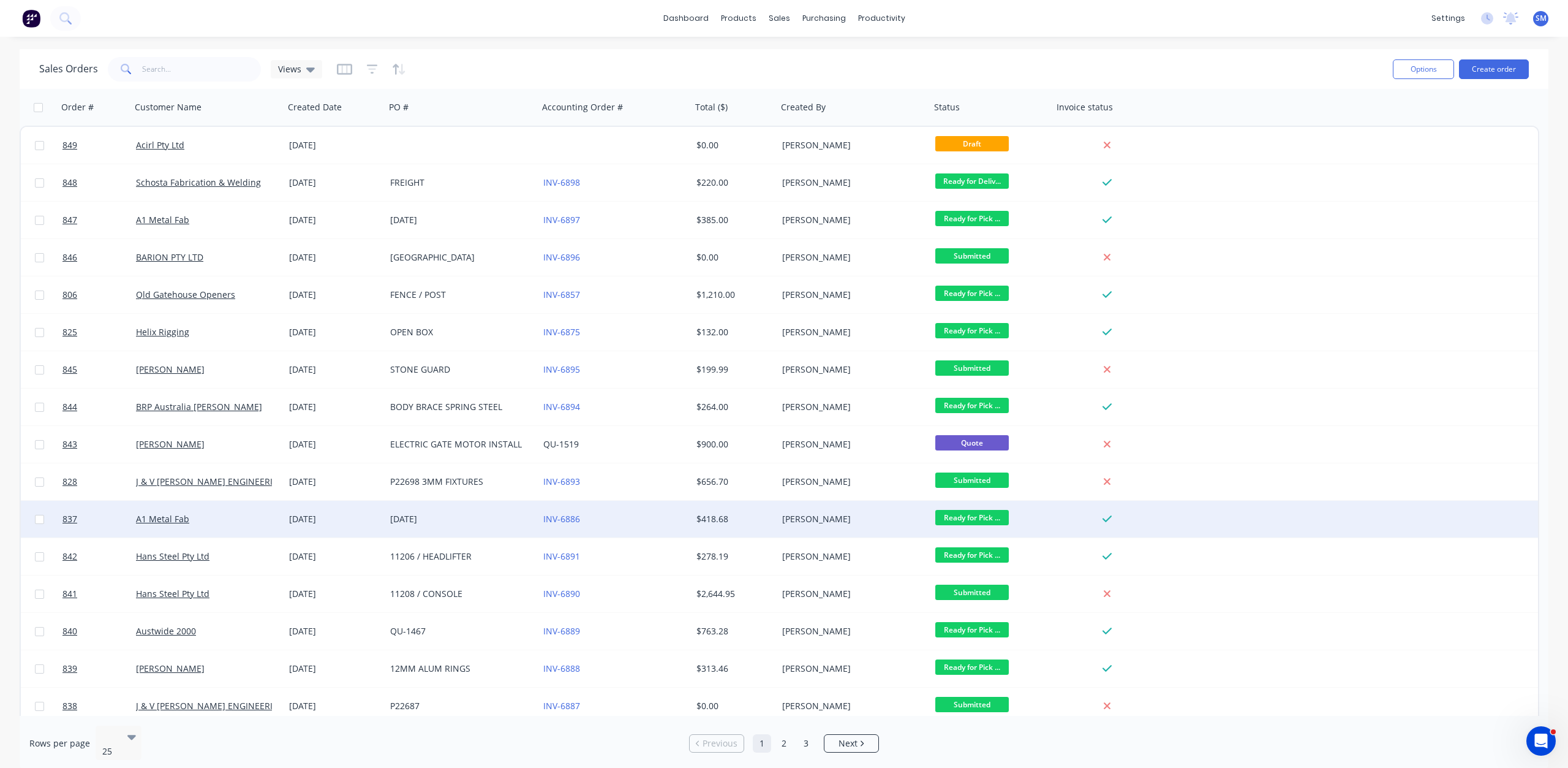
click at [969, 522] on span "Ready for Pick ..." at bounding box center [972, 517] width 74 height 15
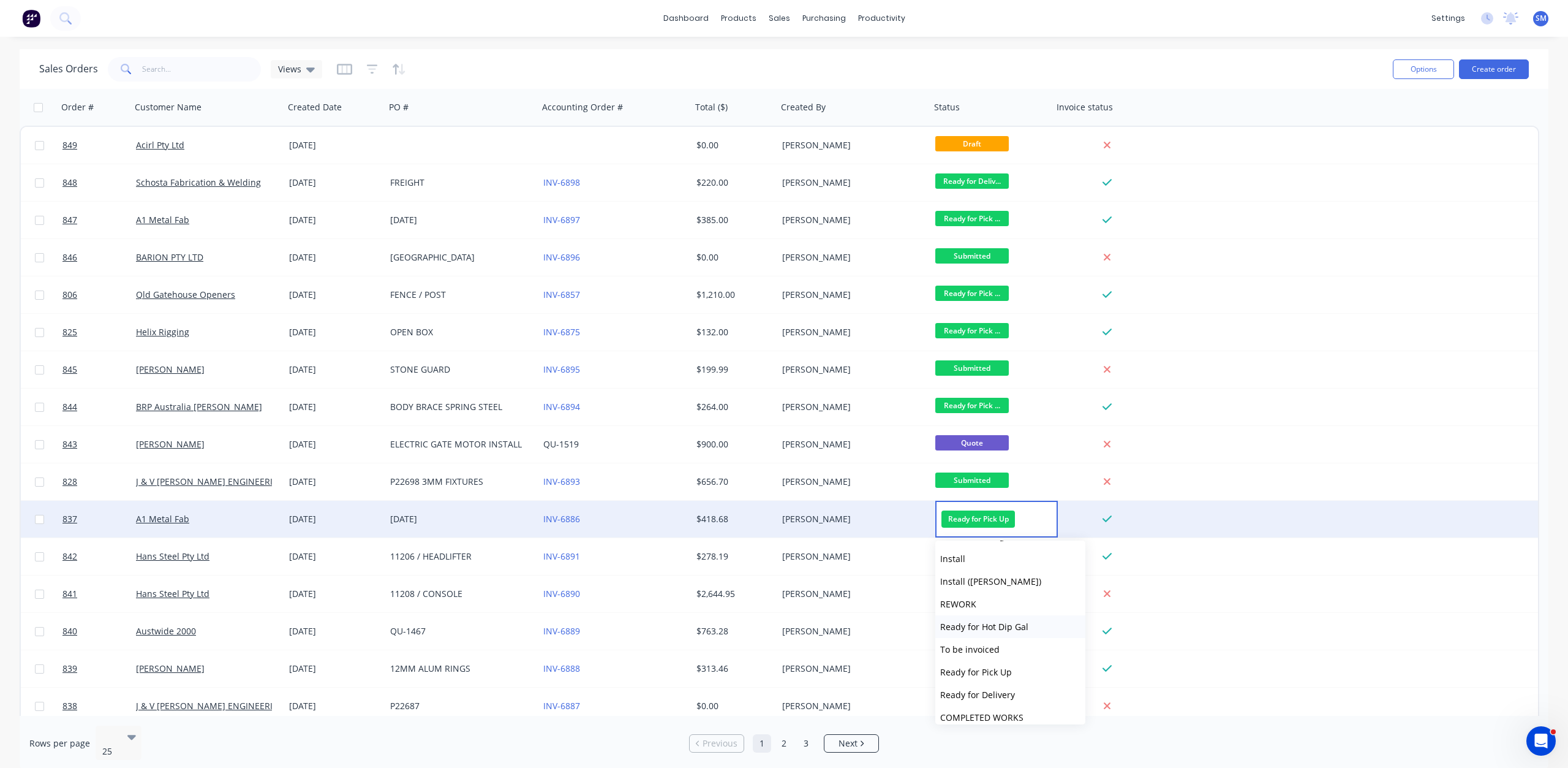
scroll to position [416, 0]
click at [966, 667] on span "COMPLETED WORKS" at bounding box center [981, 662] width 83 height 12
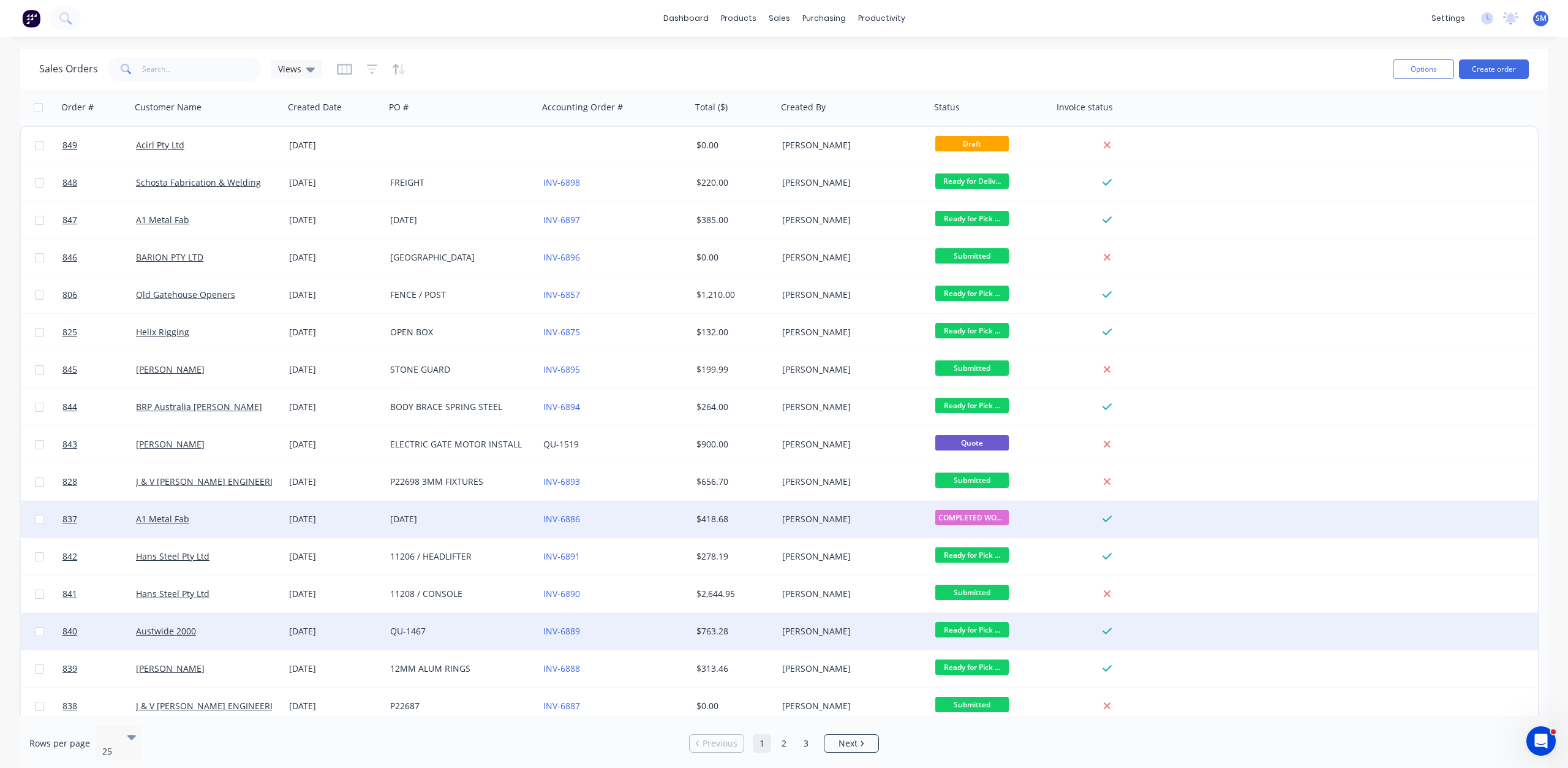
click at [964, 632] on span "Ready for Pick ..." at bounding box center [972, 630] width 74 height 15
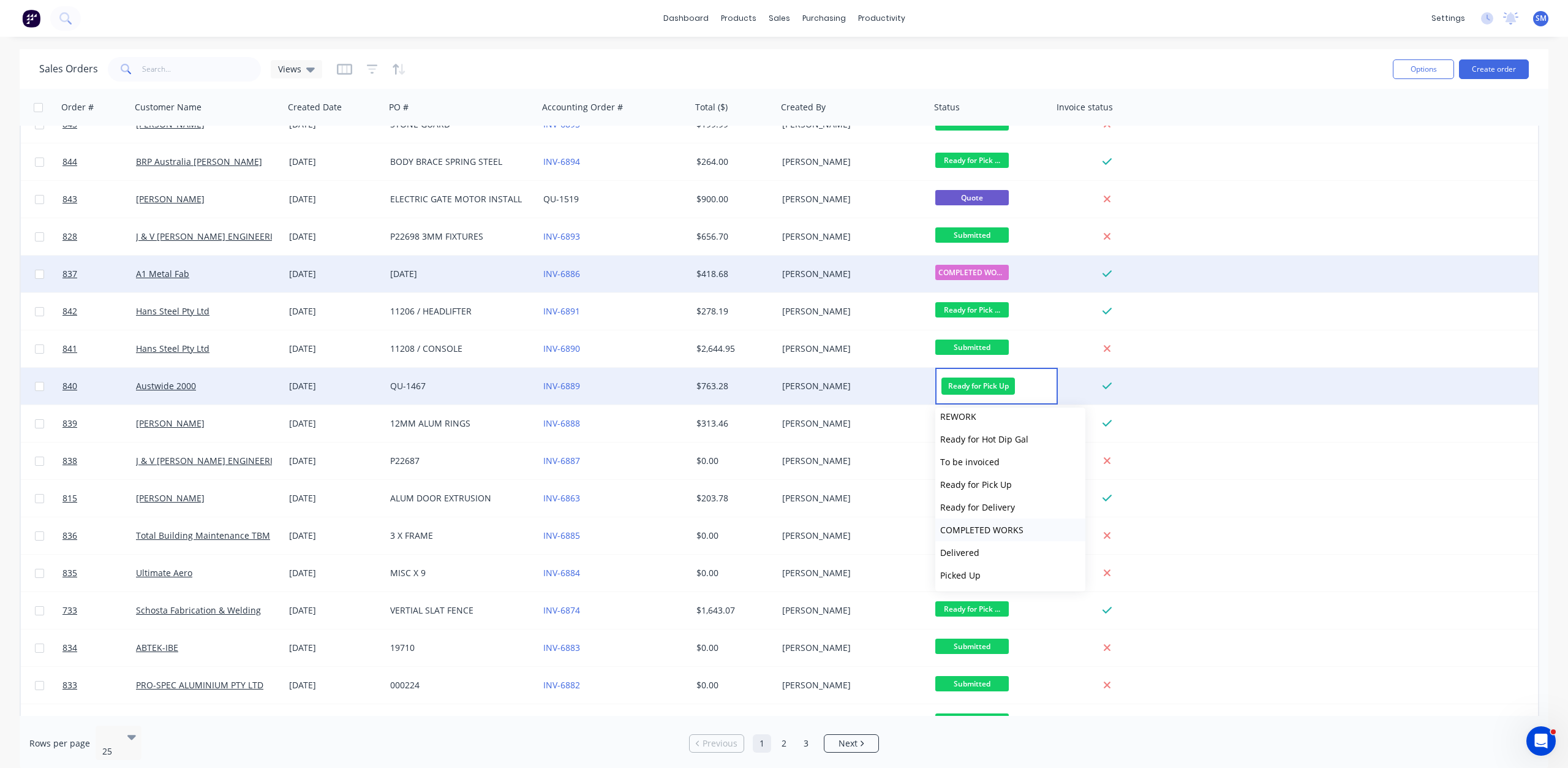
click at [986, 532] on span "COMPLETED WORKS" at bounding box center [981, 530] width 83 height 12
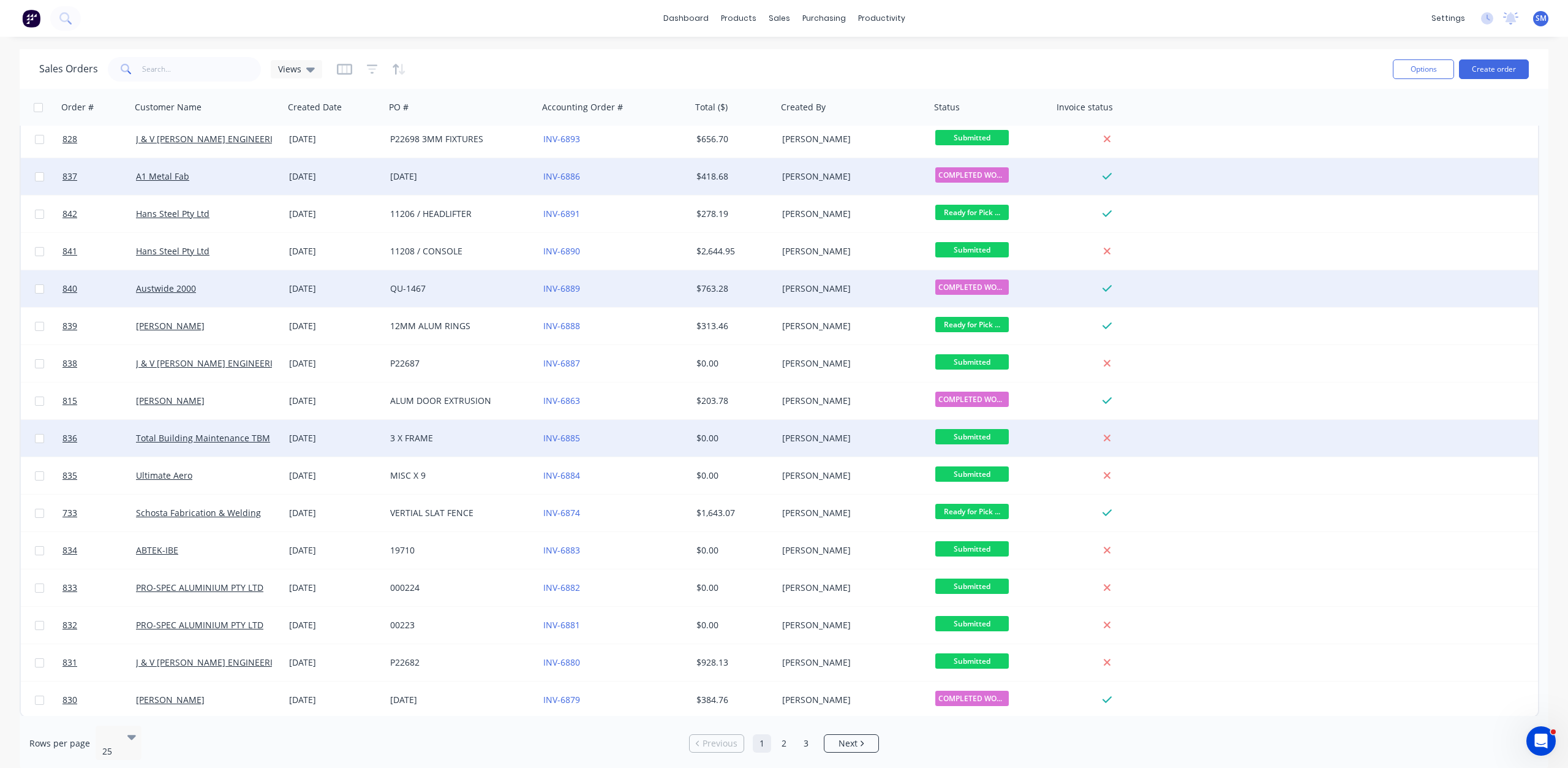
scroll to position [345, 0]
